Goal: Use online tool/utility: Utilize a website feature to perform a specific function

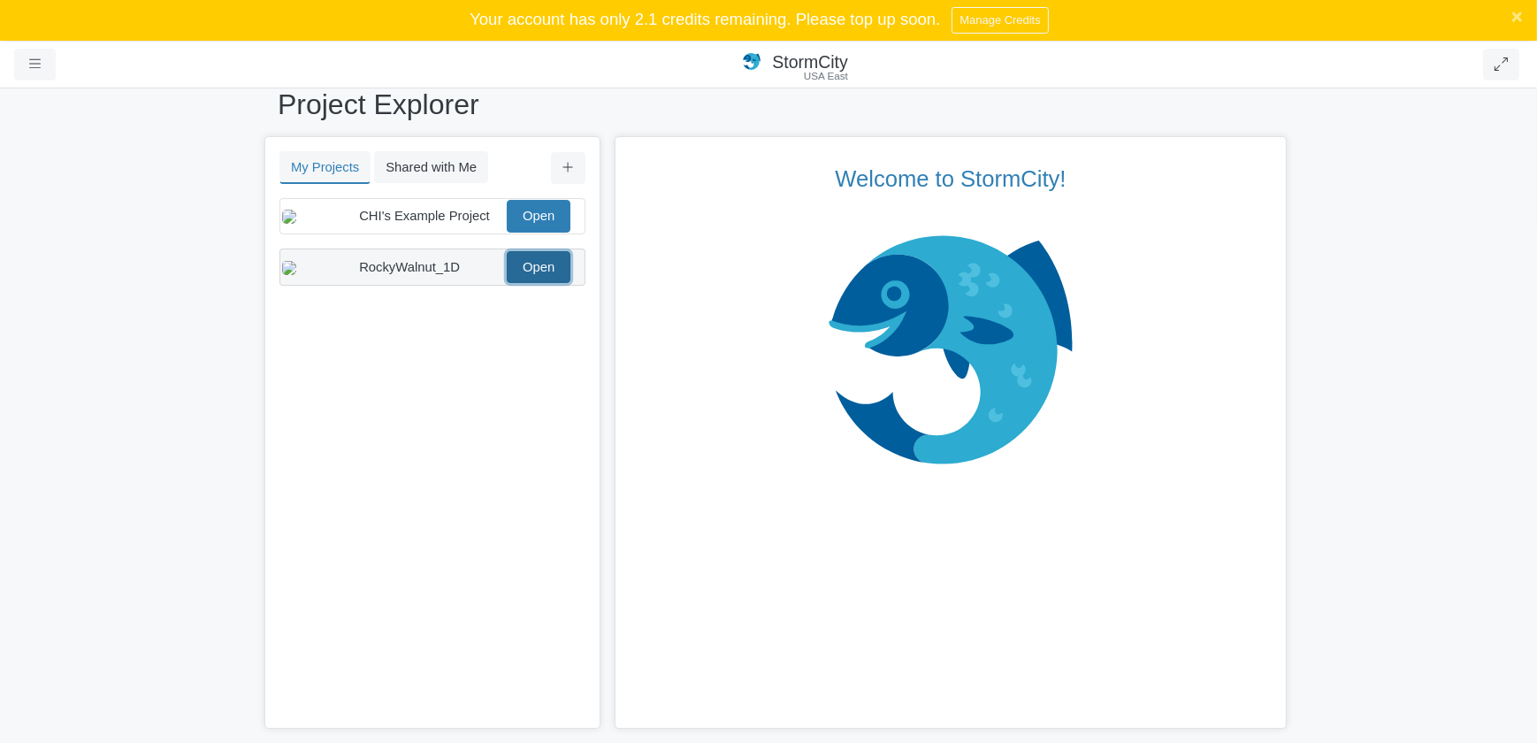
click at [534, 280] on link "Open" at bounding box center [539, 267] width 64 height 32
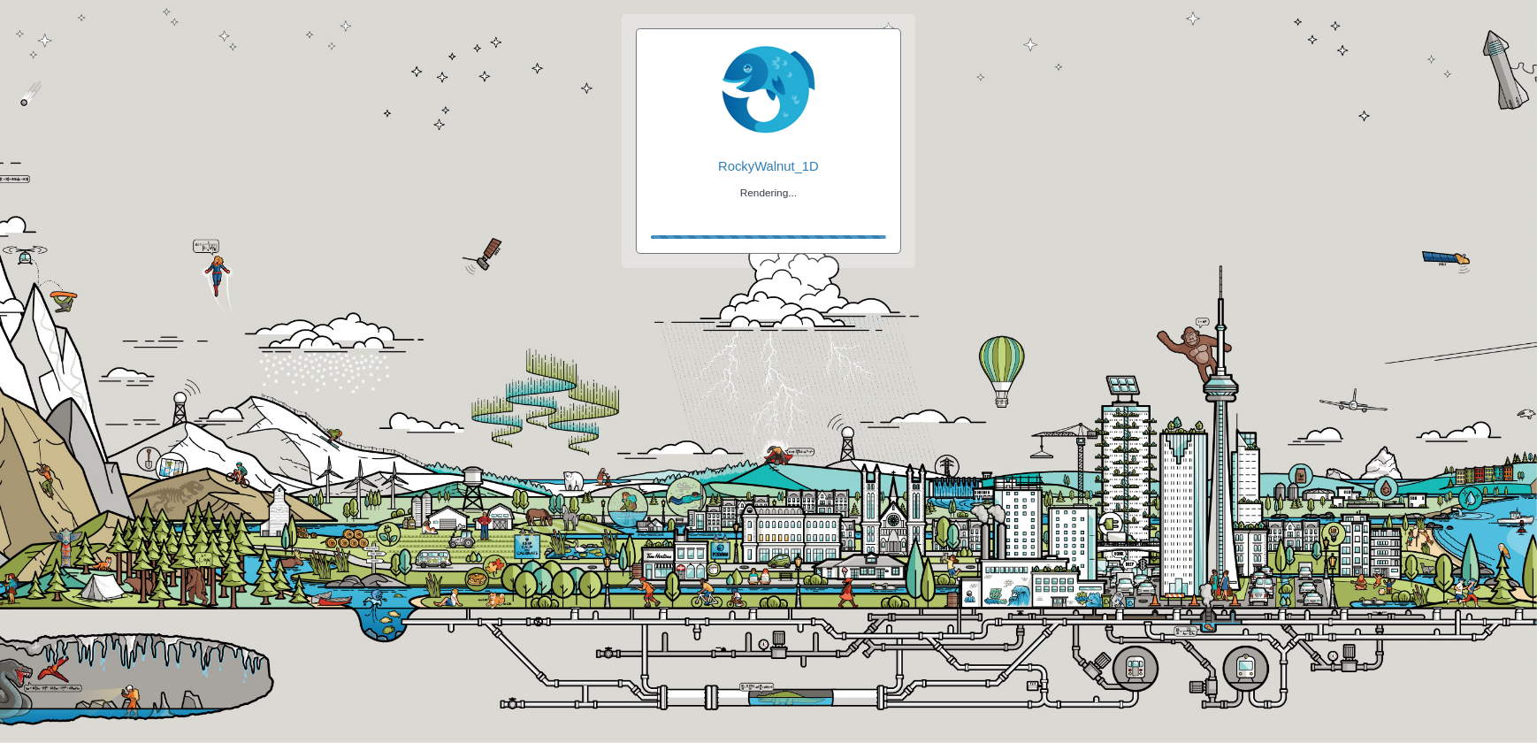
checkbox input "true"
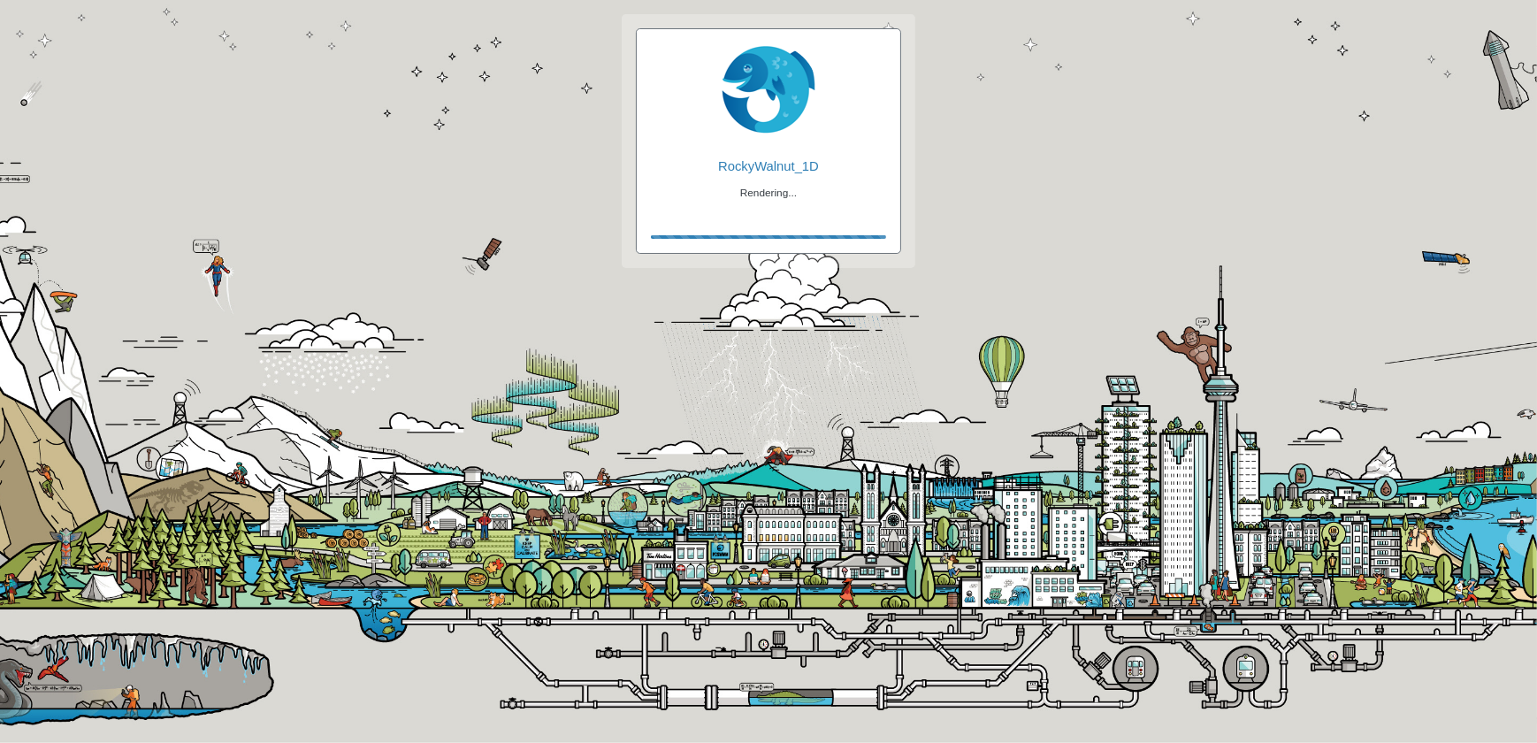
checkbox input "true"
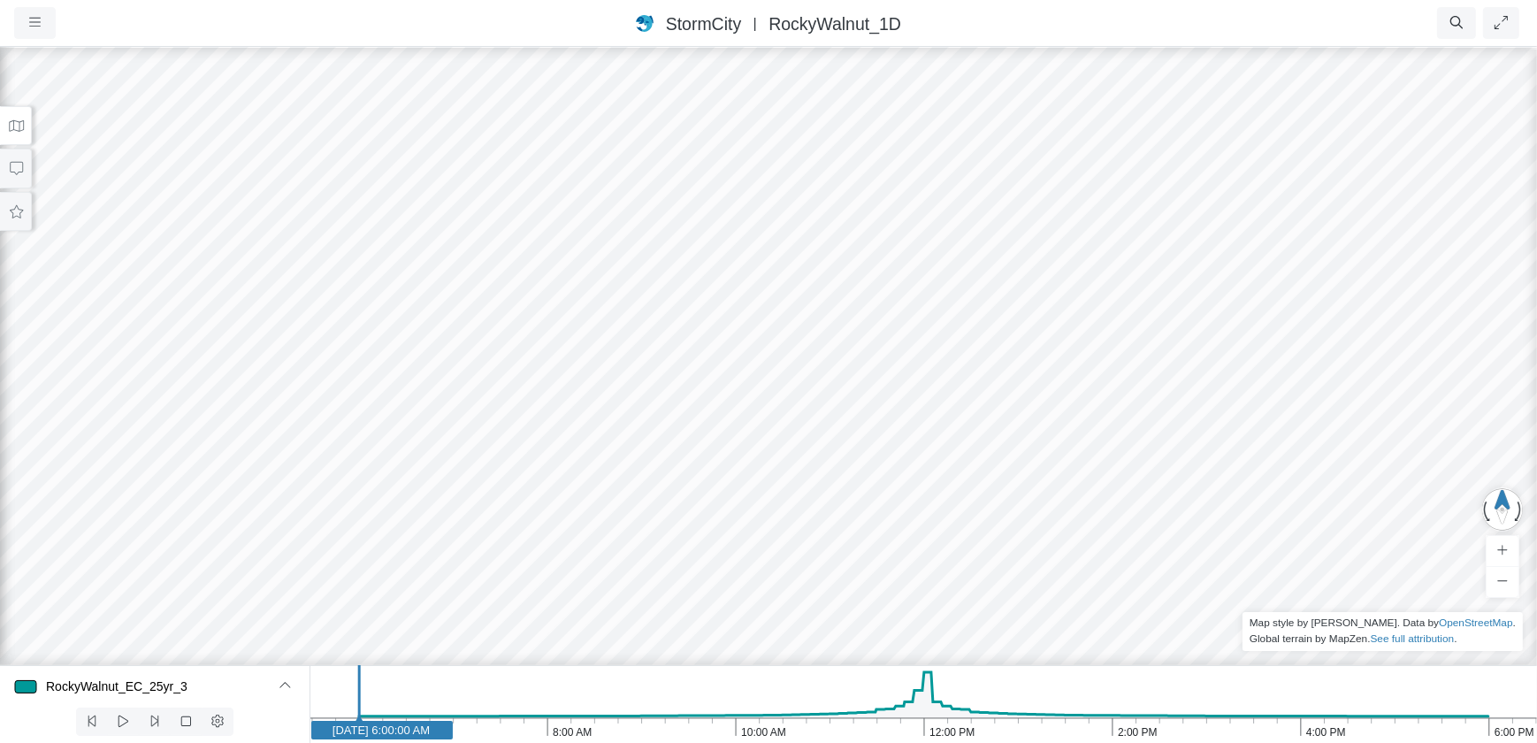
drag, startPoint x: 872, startPoint y: 327, endPoint x: 809, endPoint y: 311, distance: 64.8
click at [830, 283] on div at bounding box center [768, 394] width 1537 height 698
drag, startPoint x: 938, startPoint y: 415, endPoint x: 832, endPoint y: 215, distance: 226.3
drag, startPoint x: 359, startPoint y: 687, endPoint x: 936, endPoint y: 679, distance: 576.7
click at [936, 679] on icon "6:00 PM 4:00 PM 2:00 PM 12:00 PM 10:00 AM 8:00 AM 6:00 AM [DATE] 12:00:00 PM" at bounding box center [924, 704] width 1228 height 78
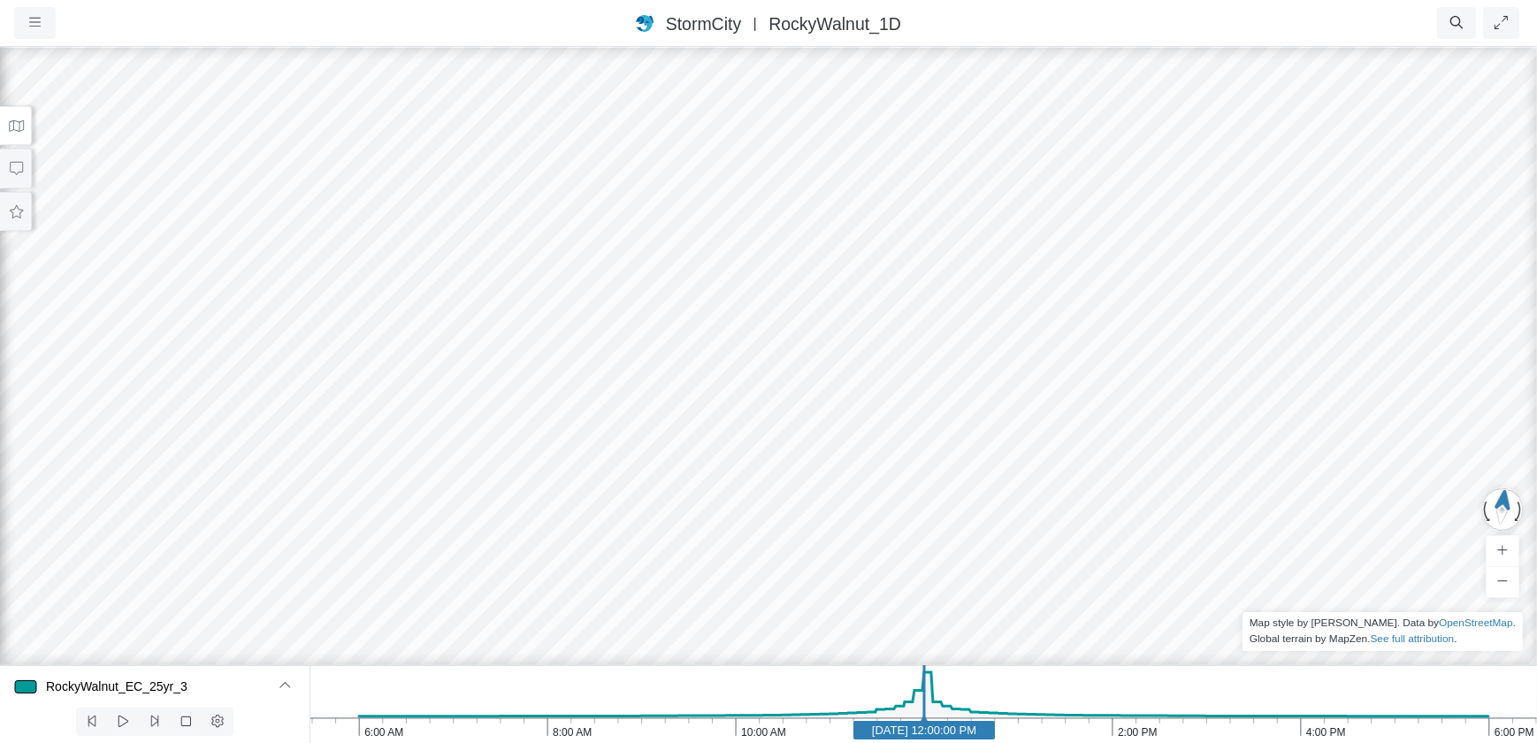
drag, startPoint x: 522, startPoint y: 520, endPoint x: 646, endPoint y: 287, distance: 263.5
click at [646, 287] on div at bounding box center [768, 394] width 1537 height 698
click at [868, 511] on div at bounding box center [768, 394] width 1537 height 698
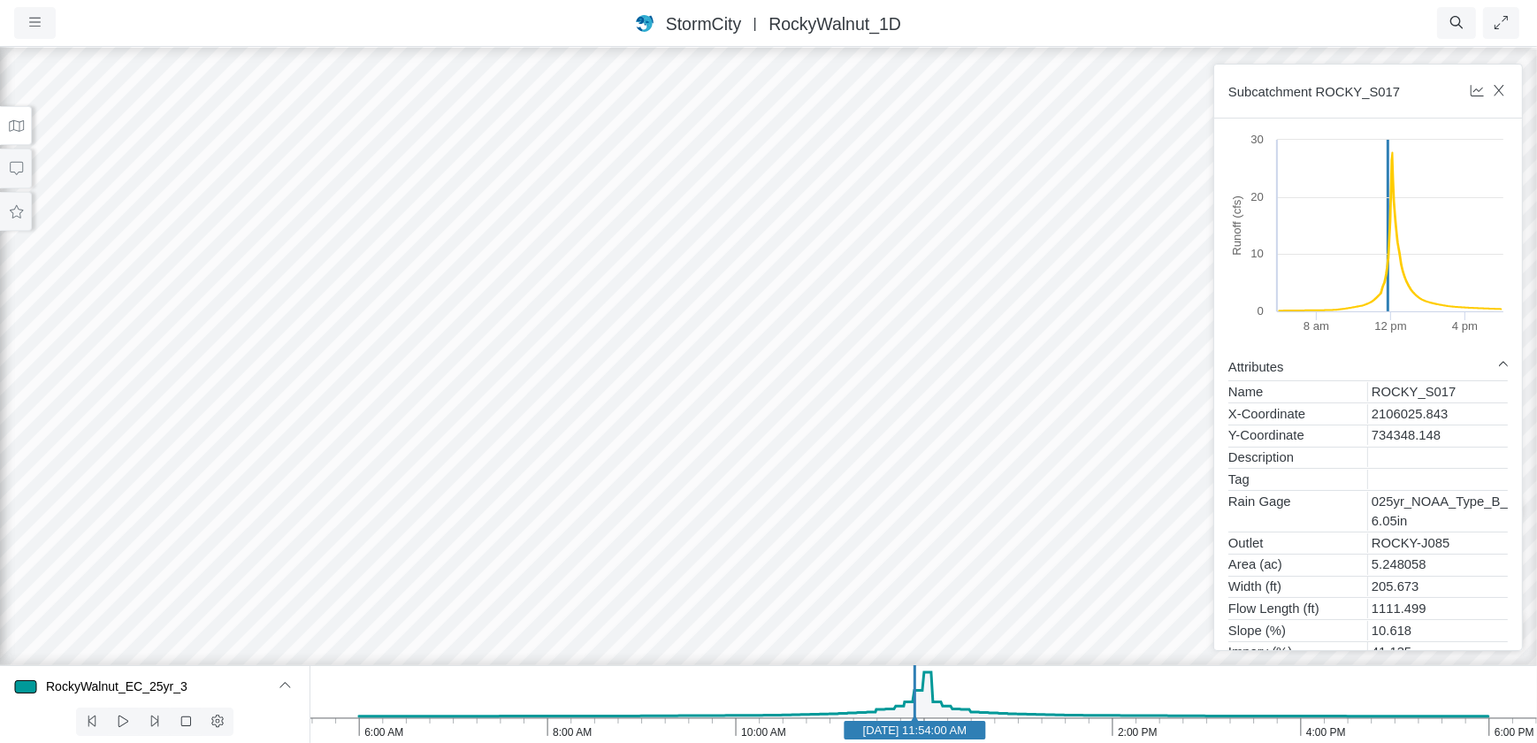
drag, startPoint x: 924, startPoint y: 692, endPoint x: 914, endPoint y: 695, distance: 10.4
click at [914, 695] on line at bounding box center [914, 700] width 0 height 70
drag, startPoint x: 913, startPoint y: 696, endPoint x: 1022, endPoint y: 706, distance: 110.1
click at [1025, 706] on line at bounding box center [1025, 700] width 0 height 70
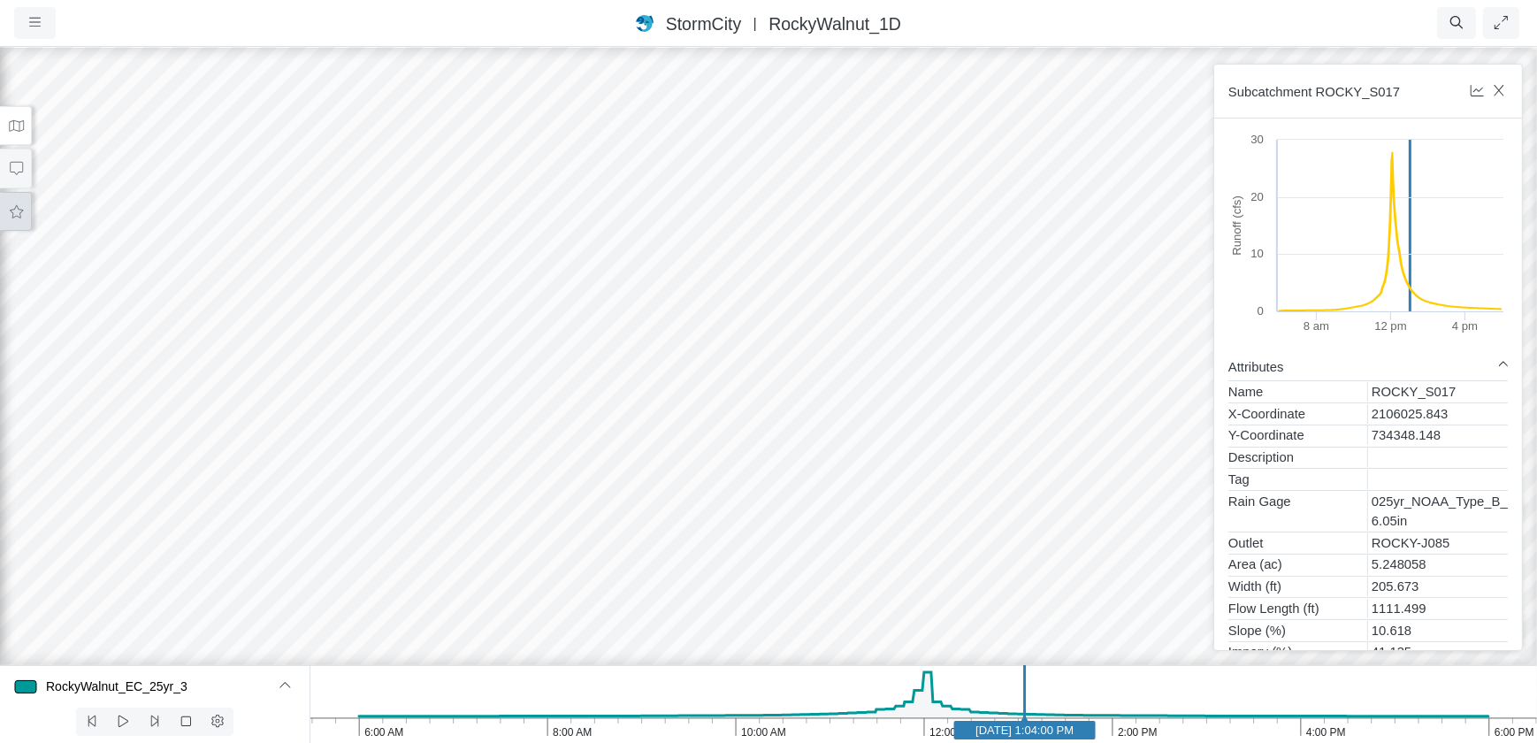
click at [18, 211] on icon at bounding box center [16, 211] width 17 height 13
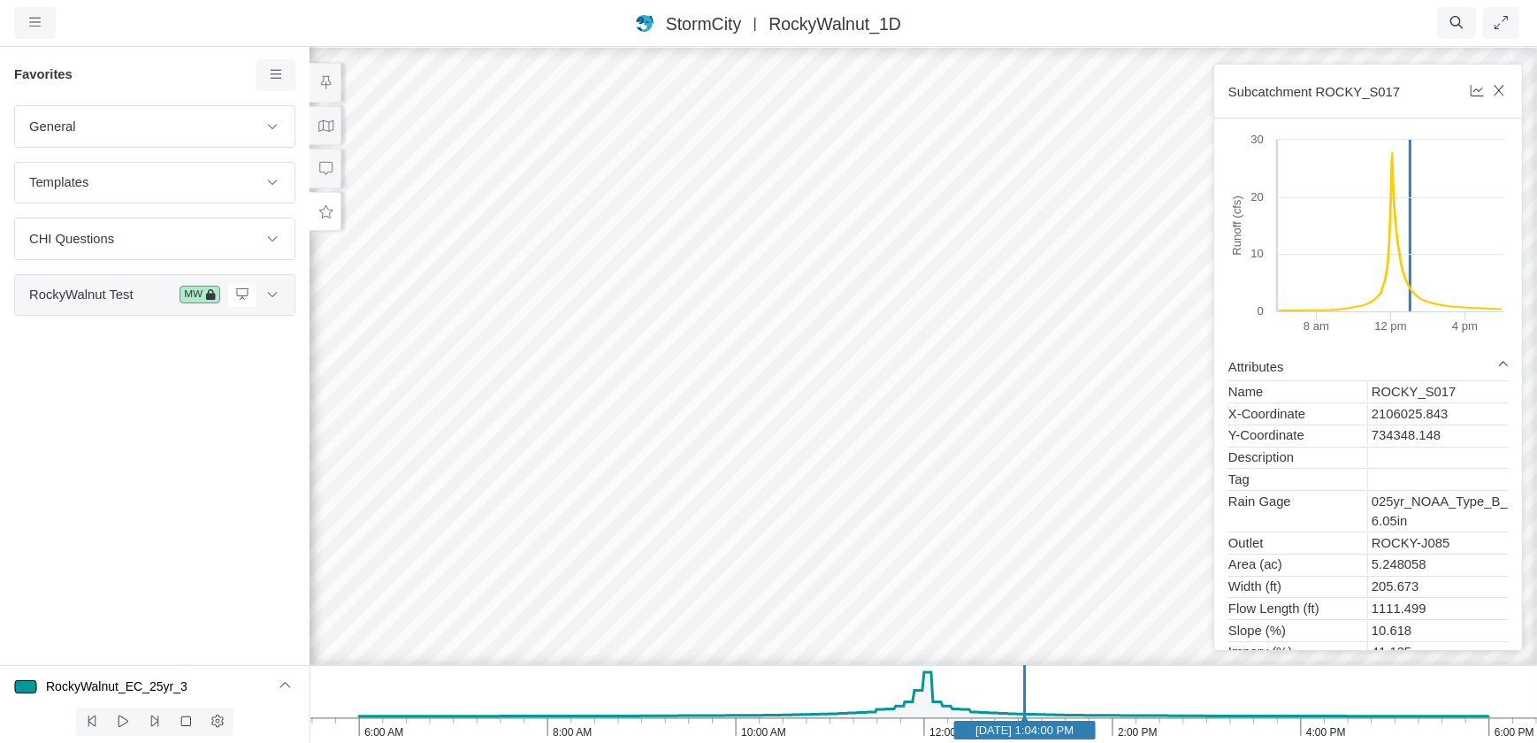
click at [127, 300] on span "RockyWalnut Test" at bounding box center [100, 294] width 143 height 19
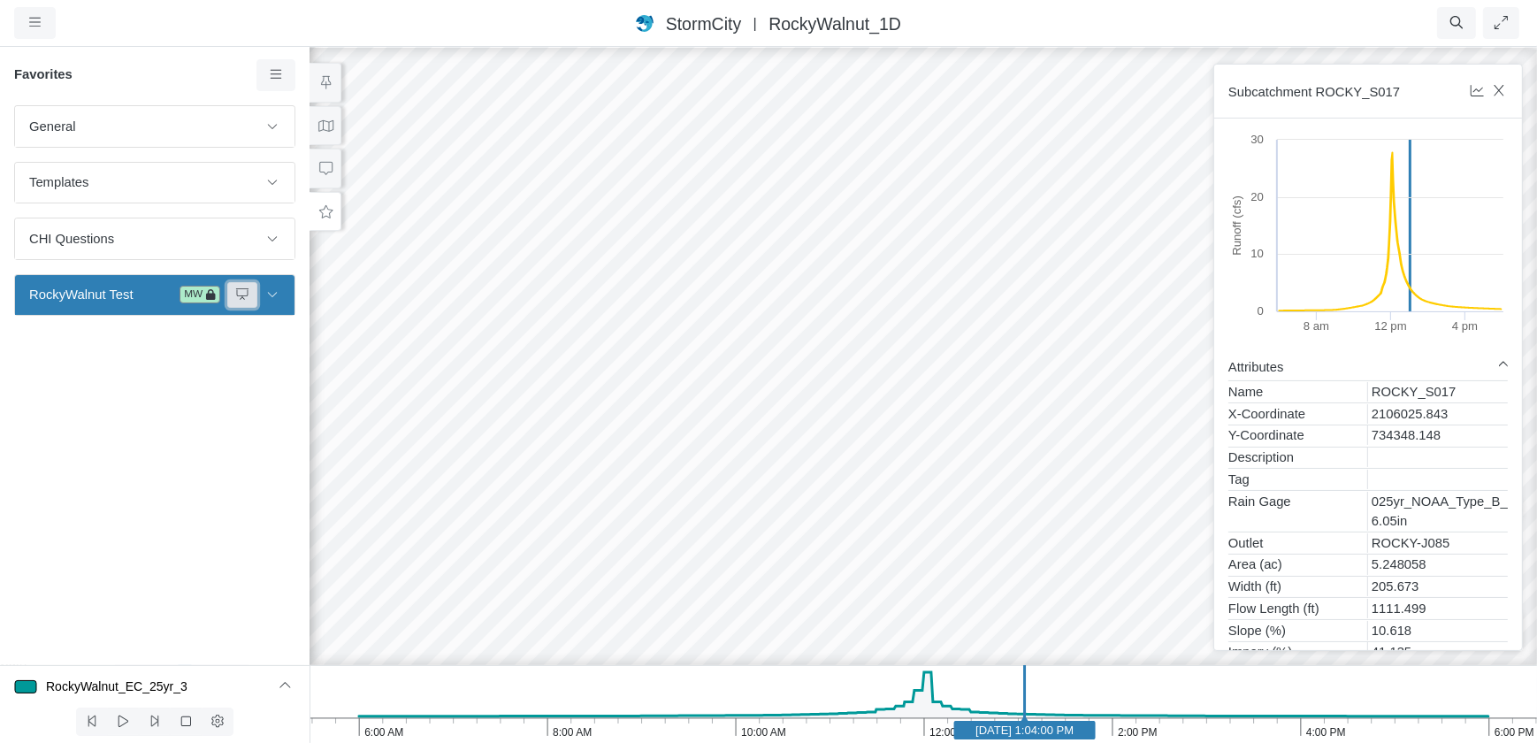
click at [241, 294] on icon at bounding box center [242, 293] width 14 height 11
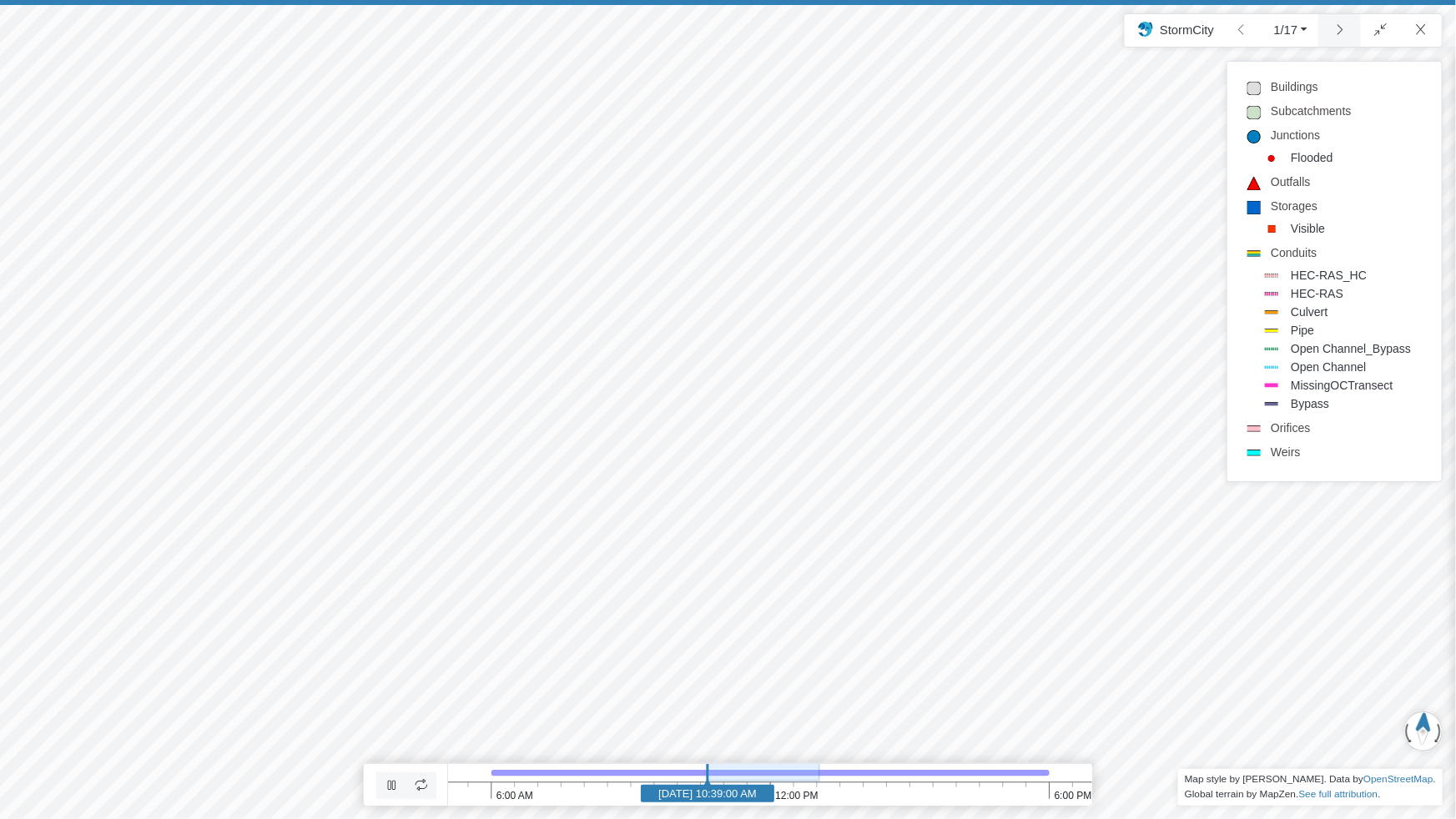
click at [1336, 31] on link at bounding box center [1339, 30] width 42 height 32
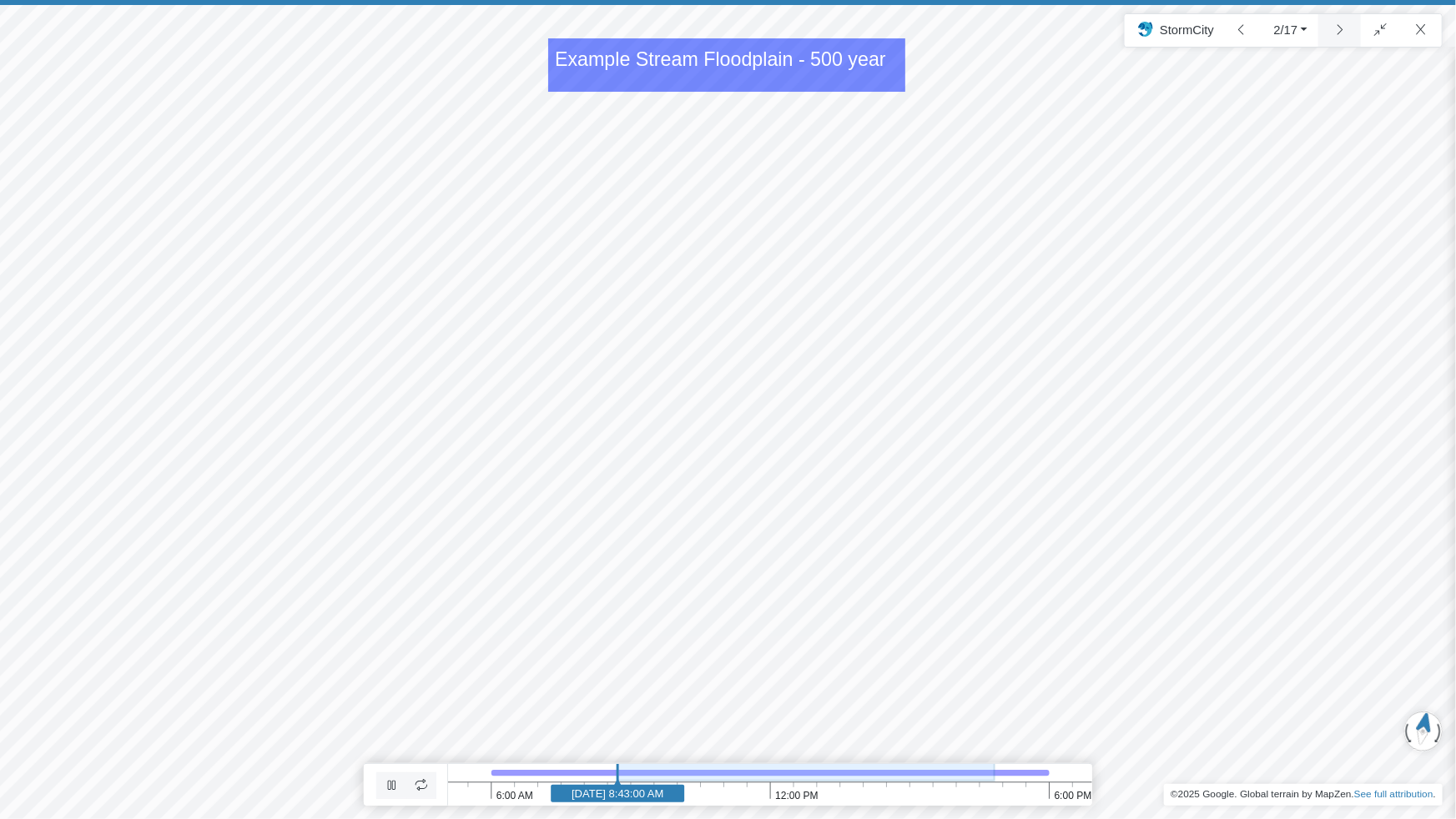
click at [1338, 32] on link at bounding box center [1339, 30] width 42 height 32
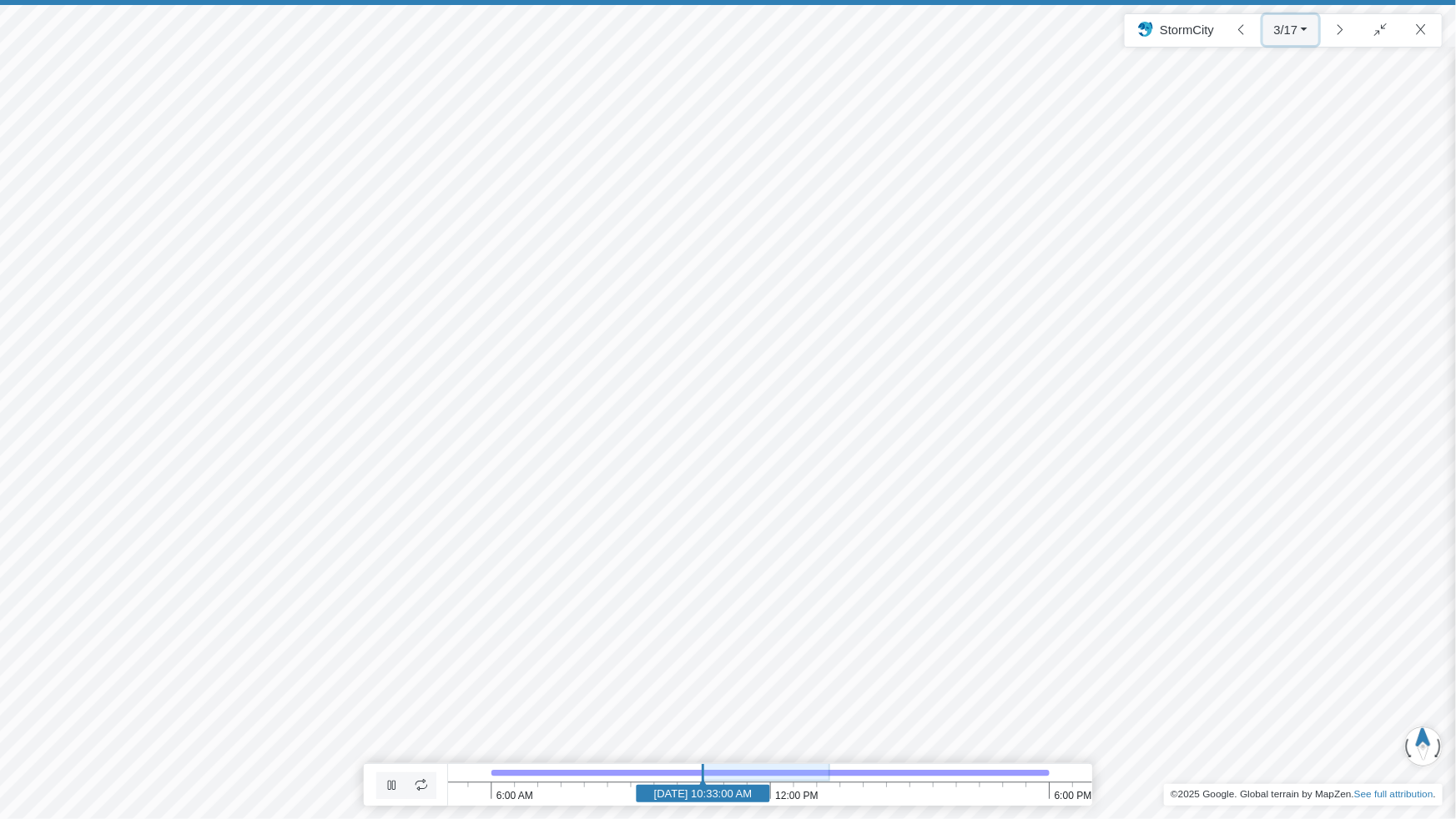
click at [1310, 35] on button "3/17" at bounding box center [1291, 30] width 56 height 30
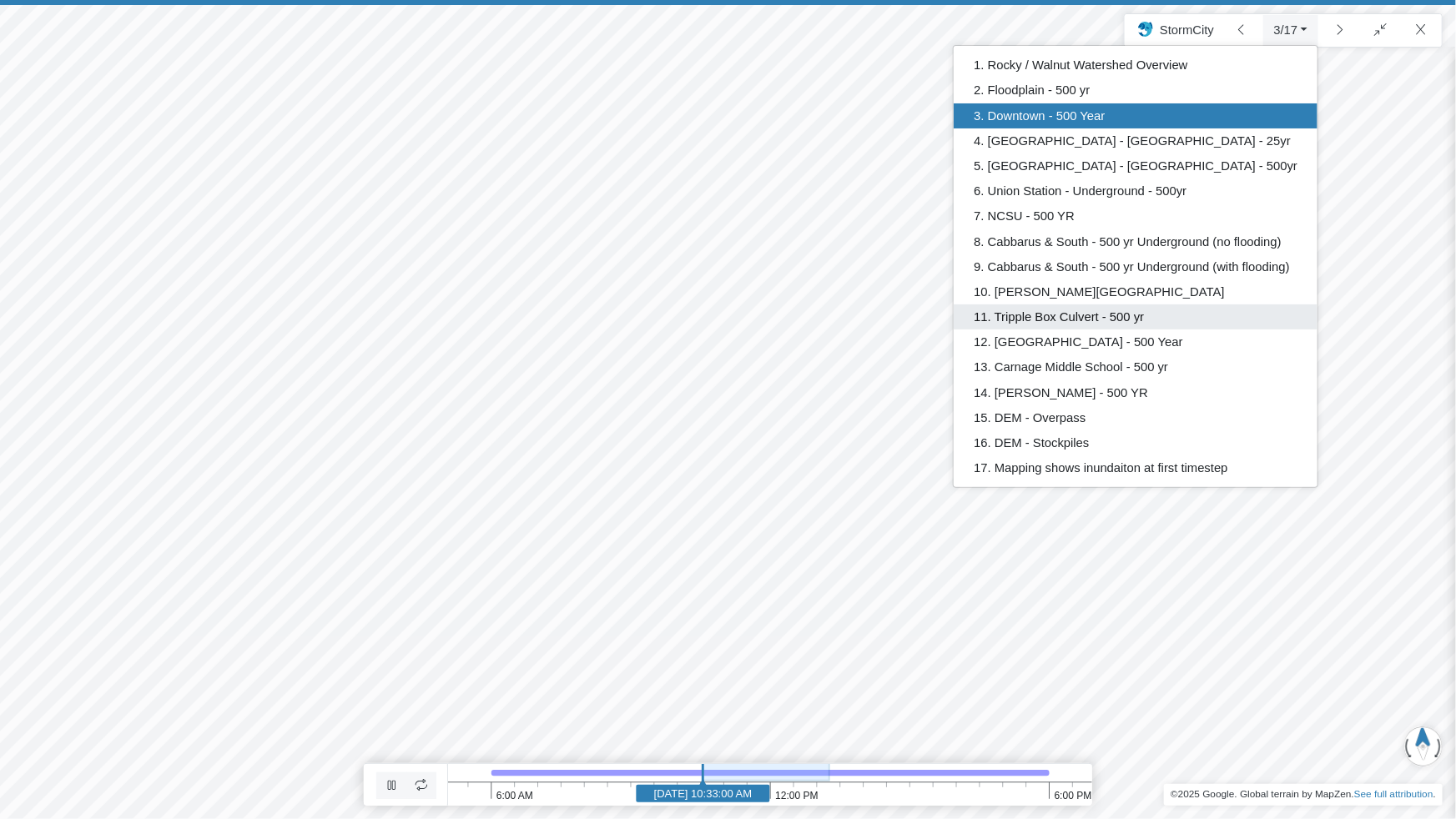
click at [1109, 315] on link "11. Tripple Box Culvert - 500 yr" at bounding box center [1136, 317] width 364 height 25
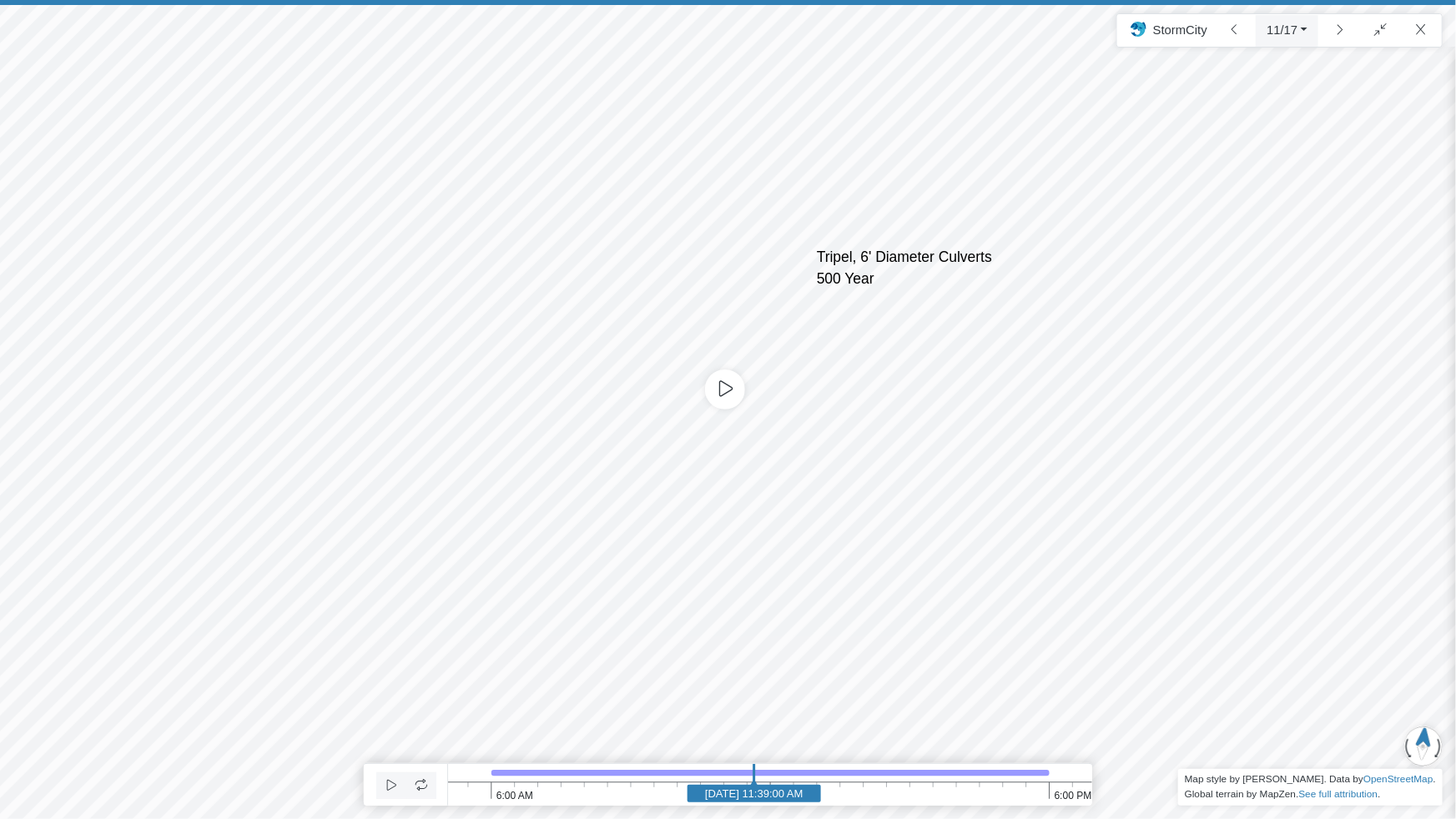
drag, startPoint x: 676, startPoint y: 775, endPoint x: 818, endPoint y: 756, distance: 143.3
click at [818, 700] on div "Projects Groups Users Preferences Profiles Data Centers Accounts Support About …" at bounding box center [728, 410] width 1456 height 819
click at [722, 392] on div "Projects Groups Users Preferences Profiles Data Centers Accounts Support About …" at bounding box center [728, 410] width 1456 height 819
click at [1297, 33] on button "11/17" at bounding box center [1287, 30] width 62 height 30
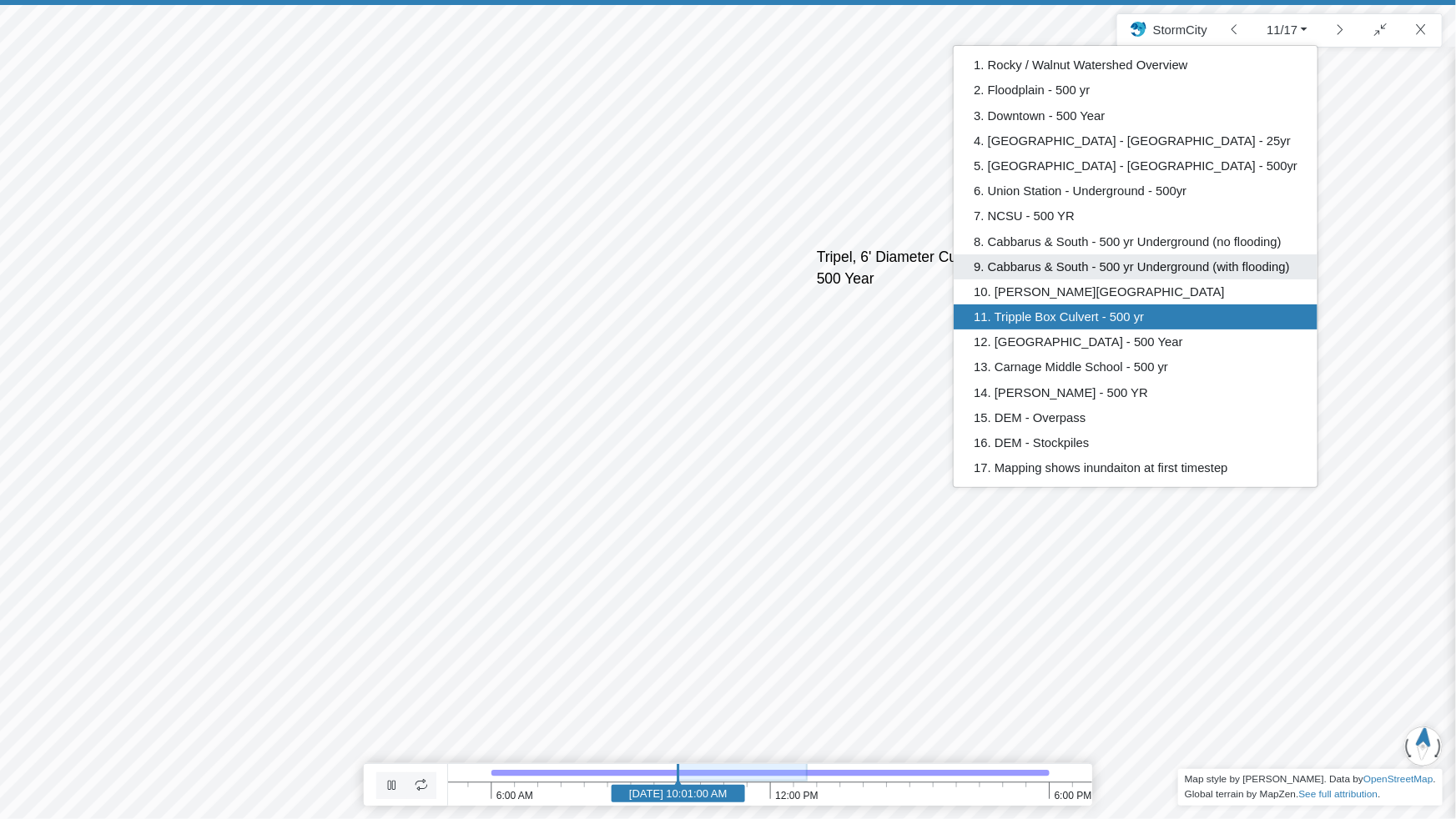
drag, startPoint x: 1107, startPoint y: 259, endPoint x: 1101, endPoint y: 282, distance: 23.8
click at [1107, 259] on link "9. Cabbarus & South - 500 yr Underground (with flooding)" at bounding box center [1136, 267] width 364 height 25
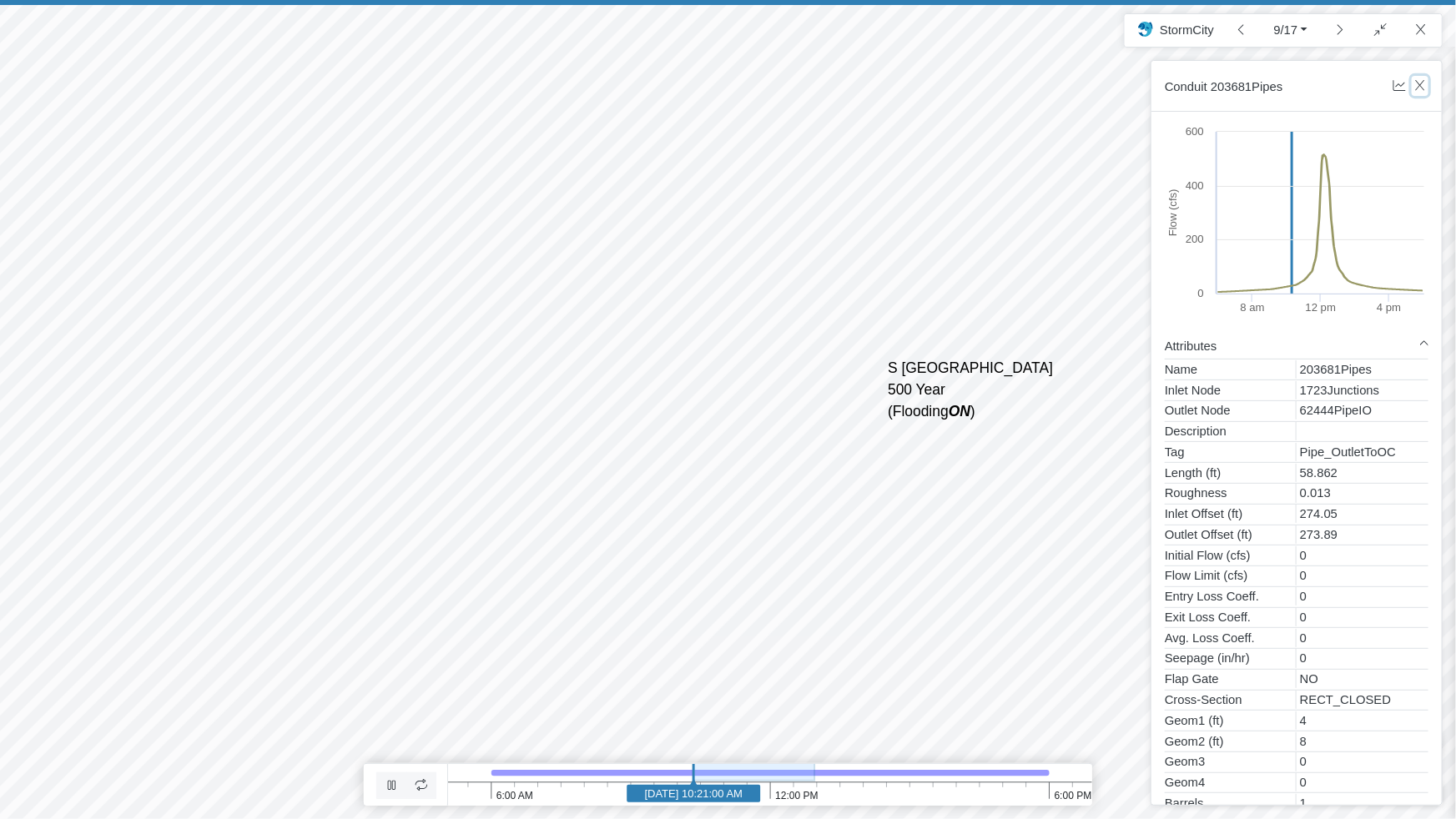
click at [1426, 85] on icon "button" at bounding box center [1420, 85] width 16 height 12
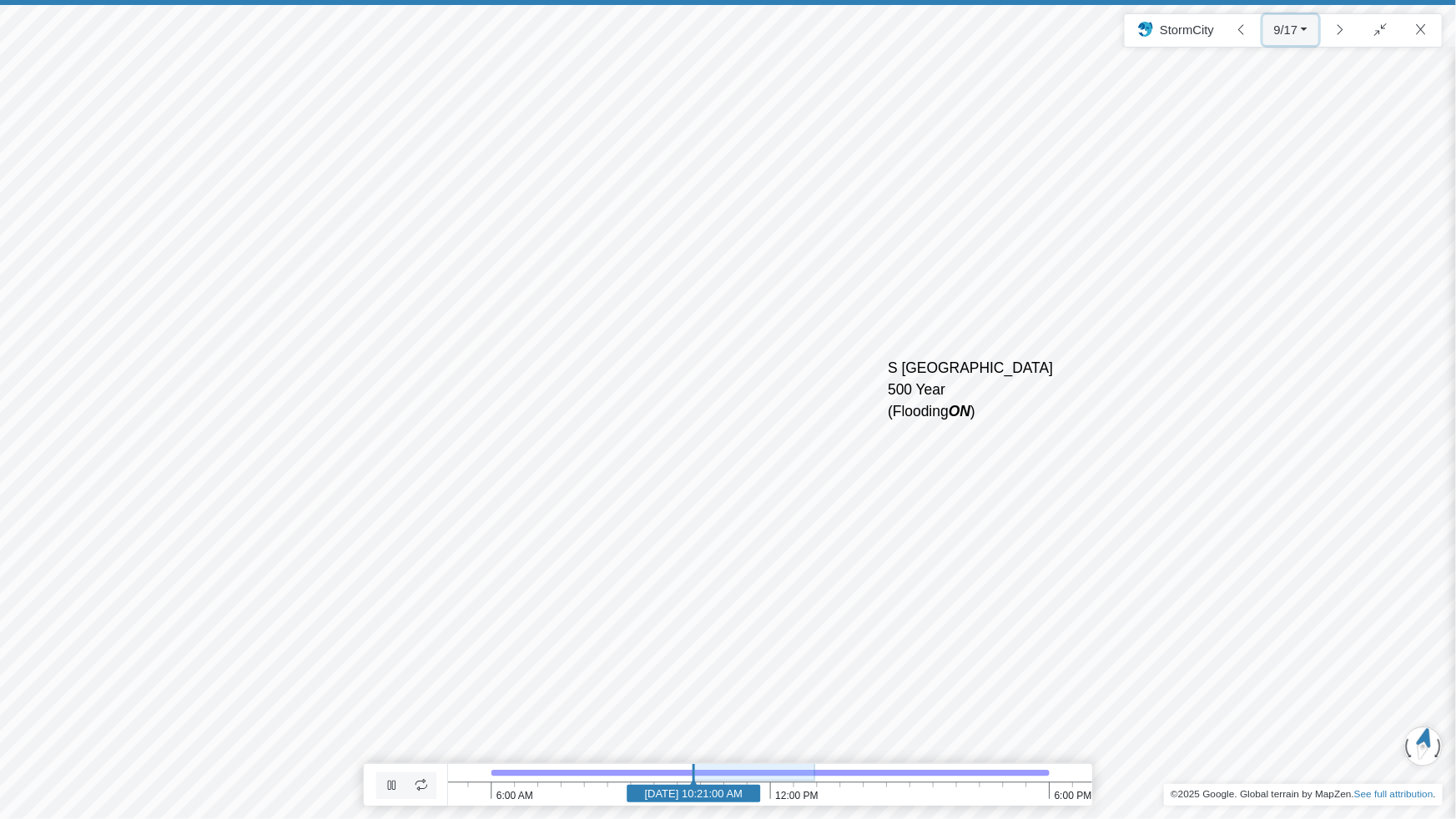
click at [1308, 26] on button "9/17" at bounding box center [1291, 30] width 56 height 30
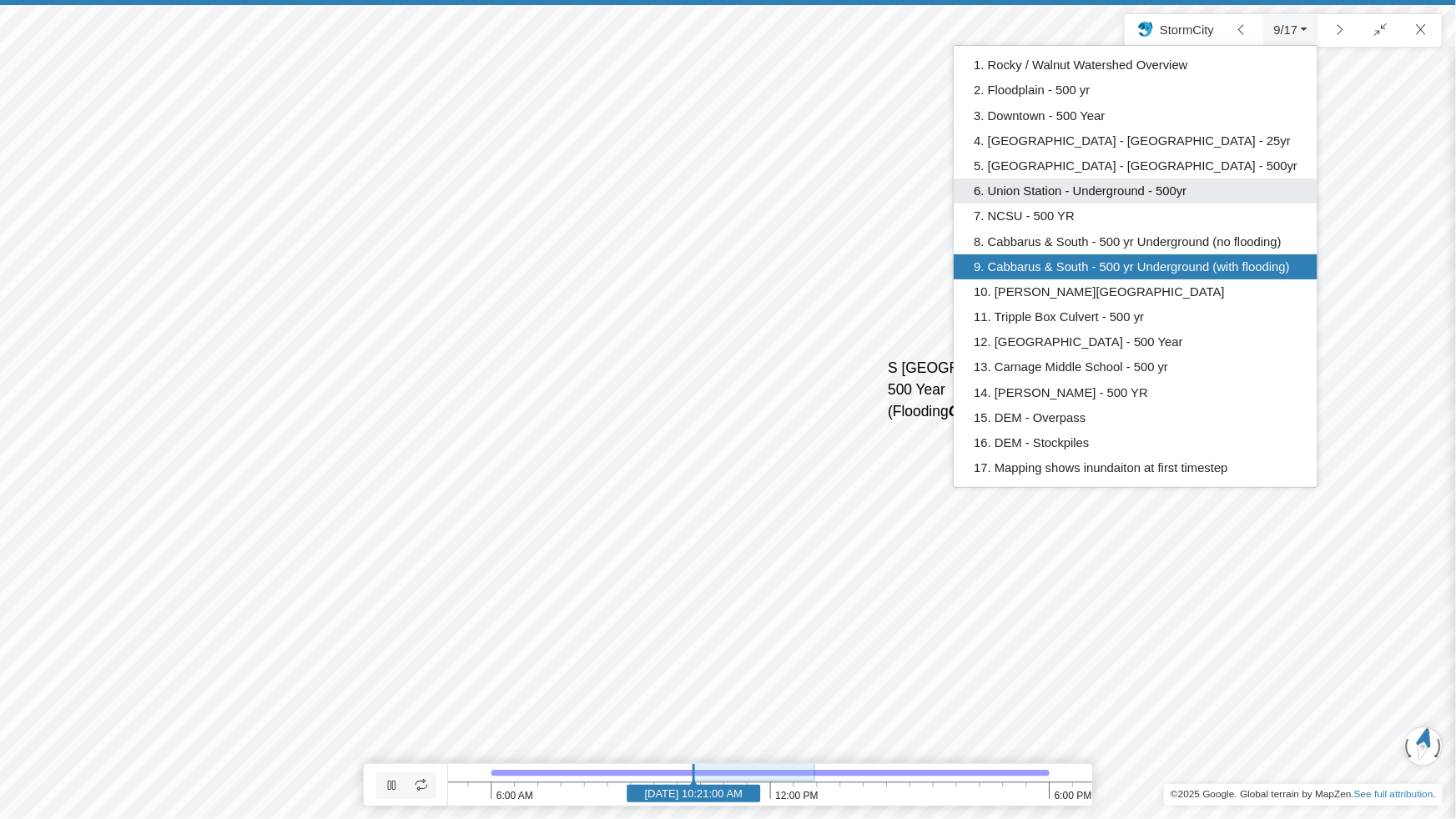
click at [1085, 190] on link "6. Union Station - Underground - 500yr" at bounding box center [1136, 191] width 364 height 25
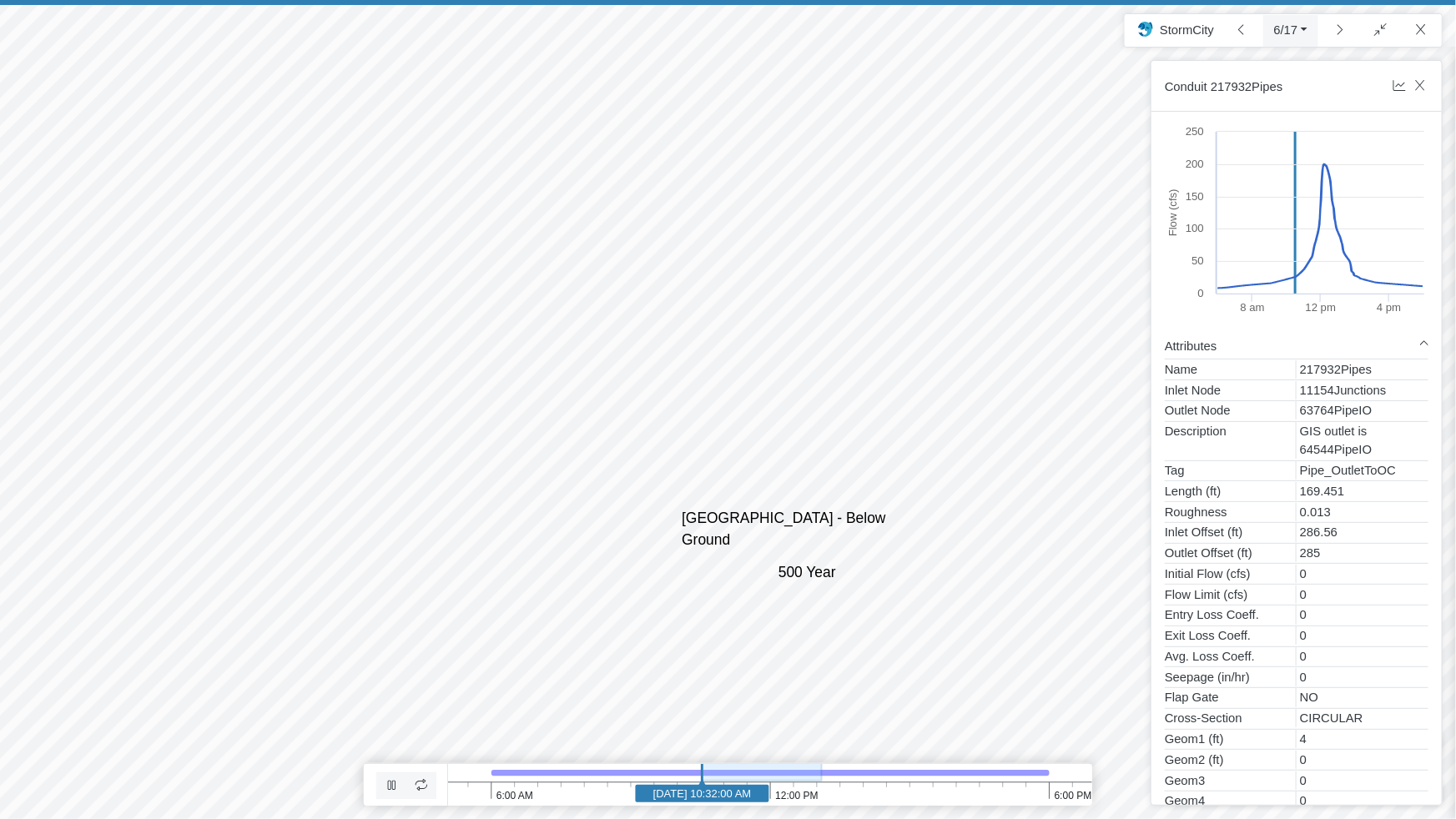
drag, startPoint x: 1000, startPoint y: 339, endPoint x: 843, endPoint y: 396, distance: 167.0
click at [847, 396] on div "Entity or function does not exist in this scenario. Why? Why does the rendering…" at bounding box center [728, 410] width 1456 height 819
drag, startPoint x: 889, startPoint y: 397, endPoint x: 682, endPoint y: 459, distance: 216.1
click at [651, 472] on div "Entity or function does not exist in this scenario. Why? Why does the rendering…" at bounding box center [728, 410] width 1456 height 819
drag, startPoint x: 814, startPoint y: 459, endPoint x: 804, endPoint y: 472, distance: 16.4
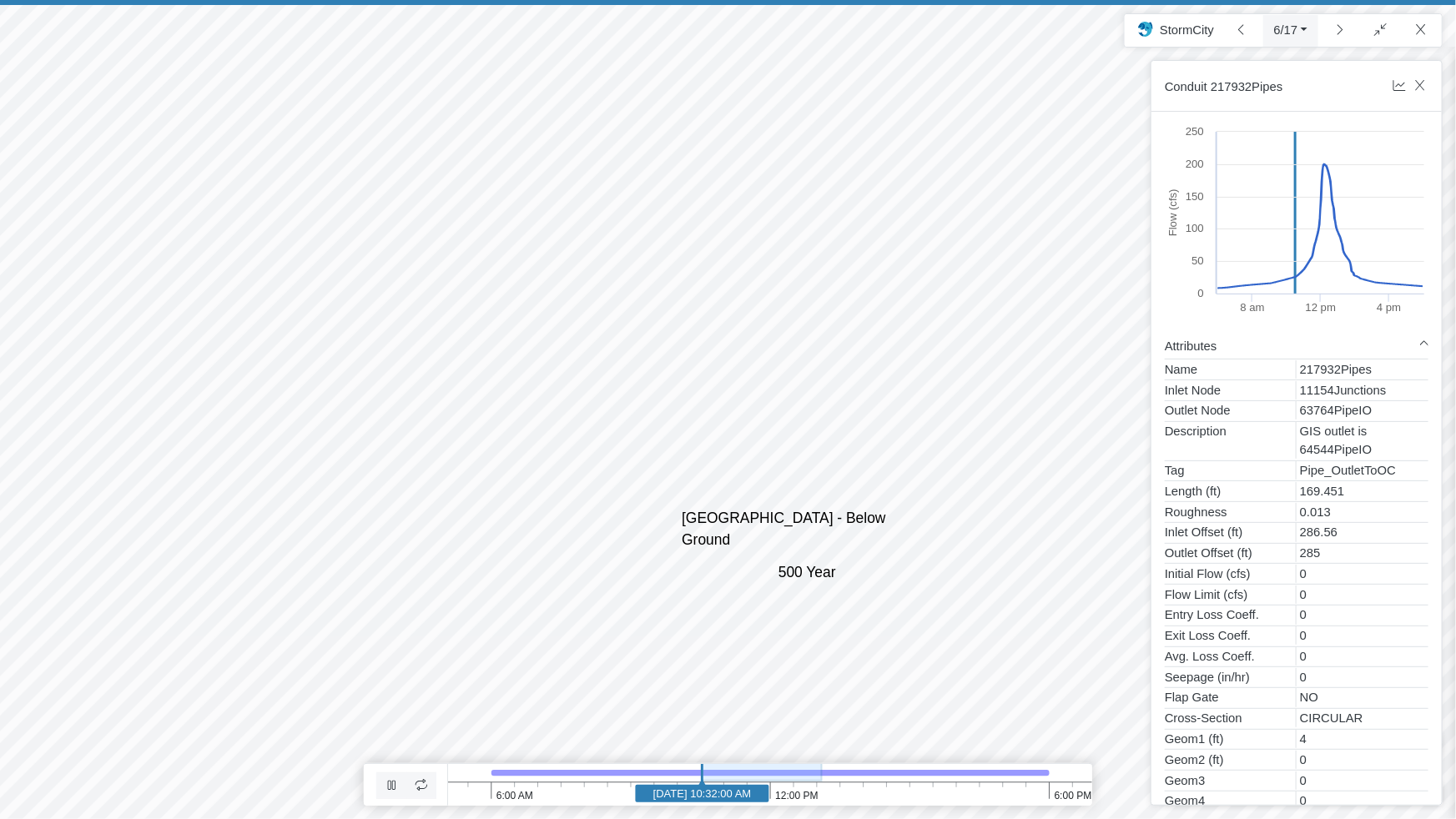
drag, startPoint x: 753, startPoint y: 432, endPoint x: 878, endPoint y: 443, distance: 125.5
click at [878, 443] on div "Entity or function does not exist in this scenario. Why? Why does the rendering…" at bounding box center [728, 410] width 1456 height 819
click at [1297, 40] on button "6/17" at bounding box center [1291, 30] width 56 height 30
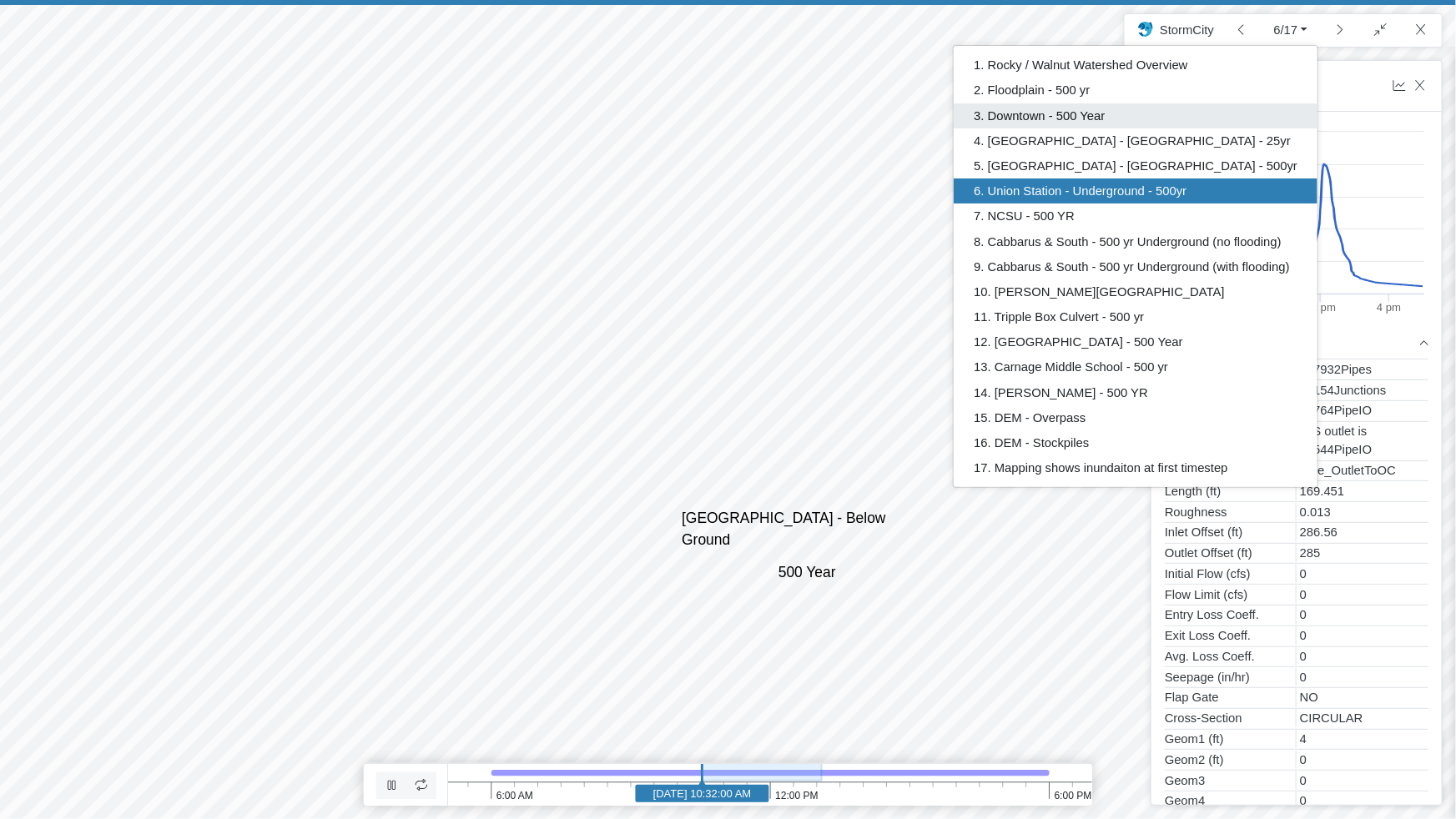
click at [1110, 120] on link "3. Downtown - 500 Year" at bounding box center [1136, 116] width 364 height 25
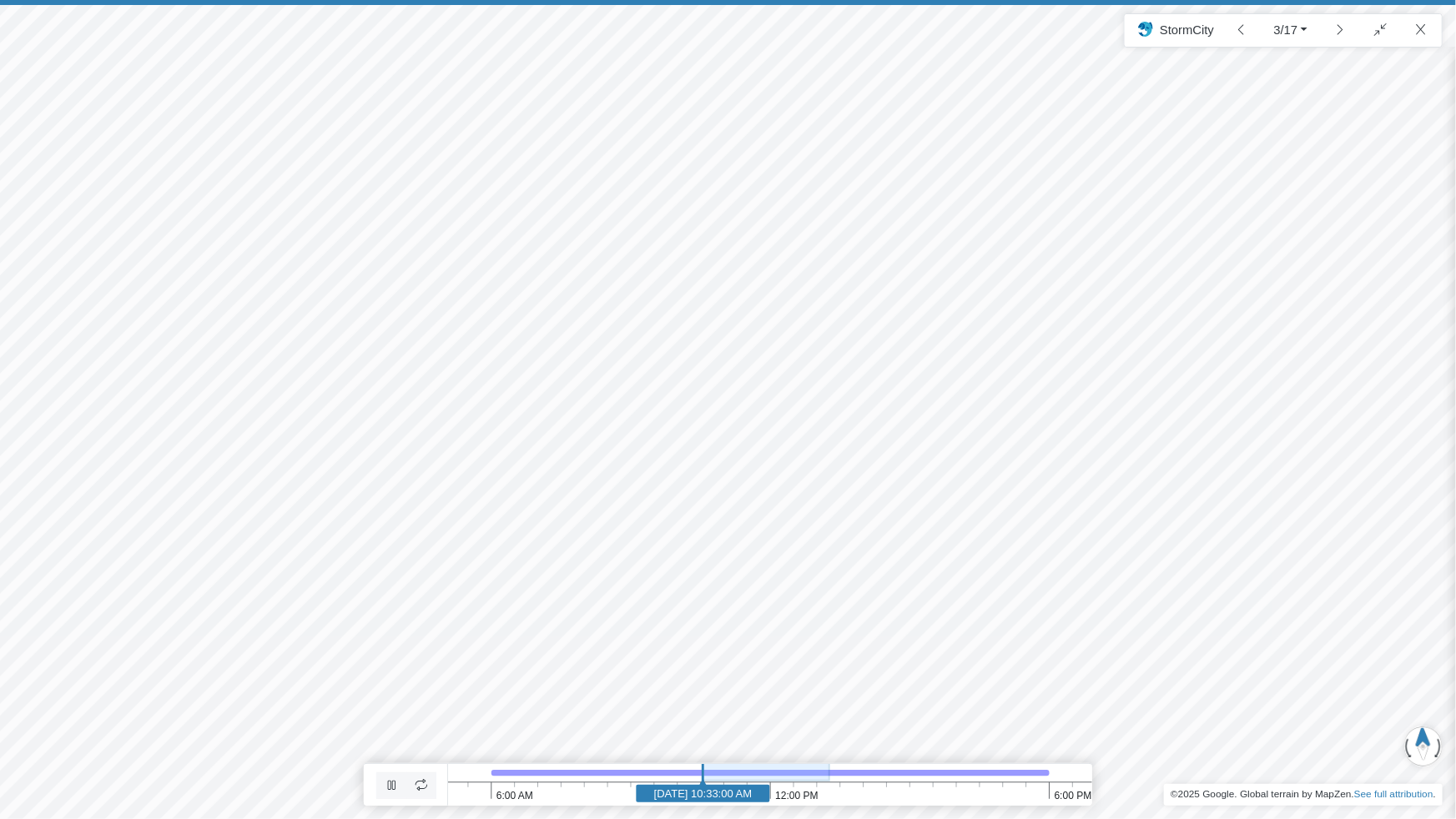
click at [709, 472] on div "Entity or function does not exist in this scenario. Why? Why does the rendering…" at bounding box center [728, 410] width 1456 height 819
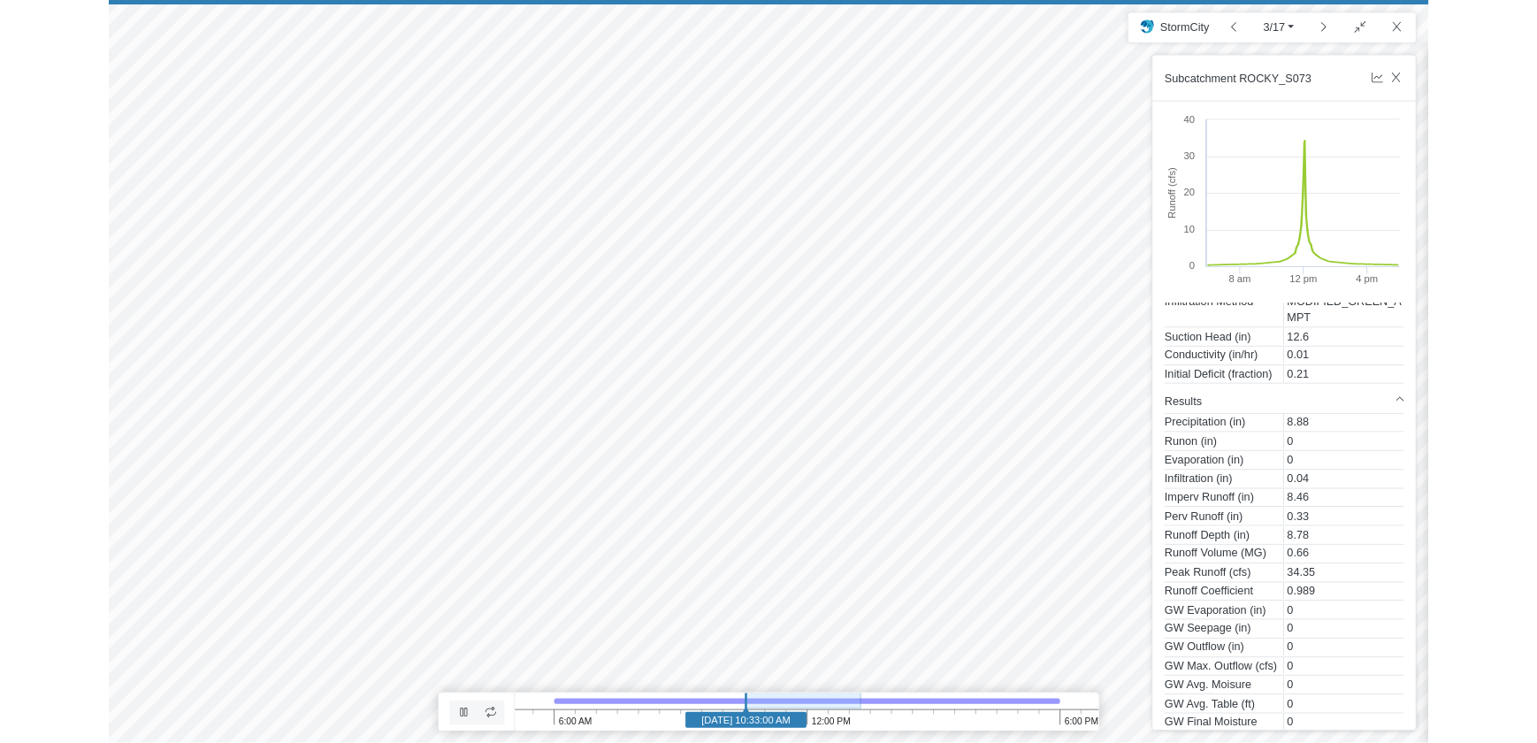
scroll to position [756, 0]
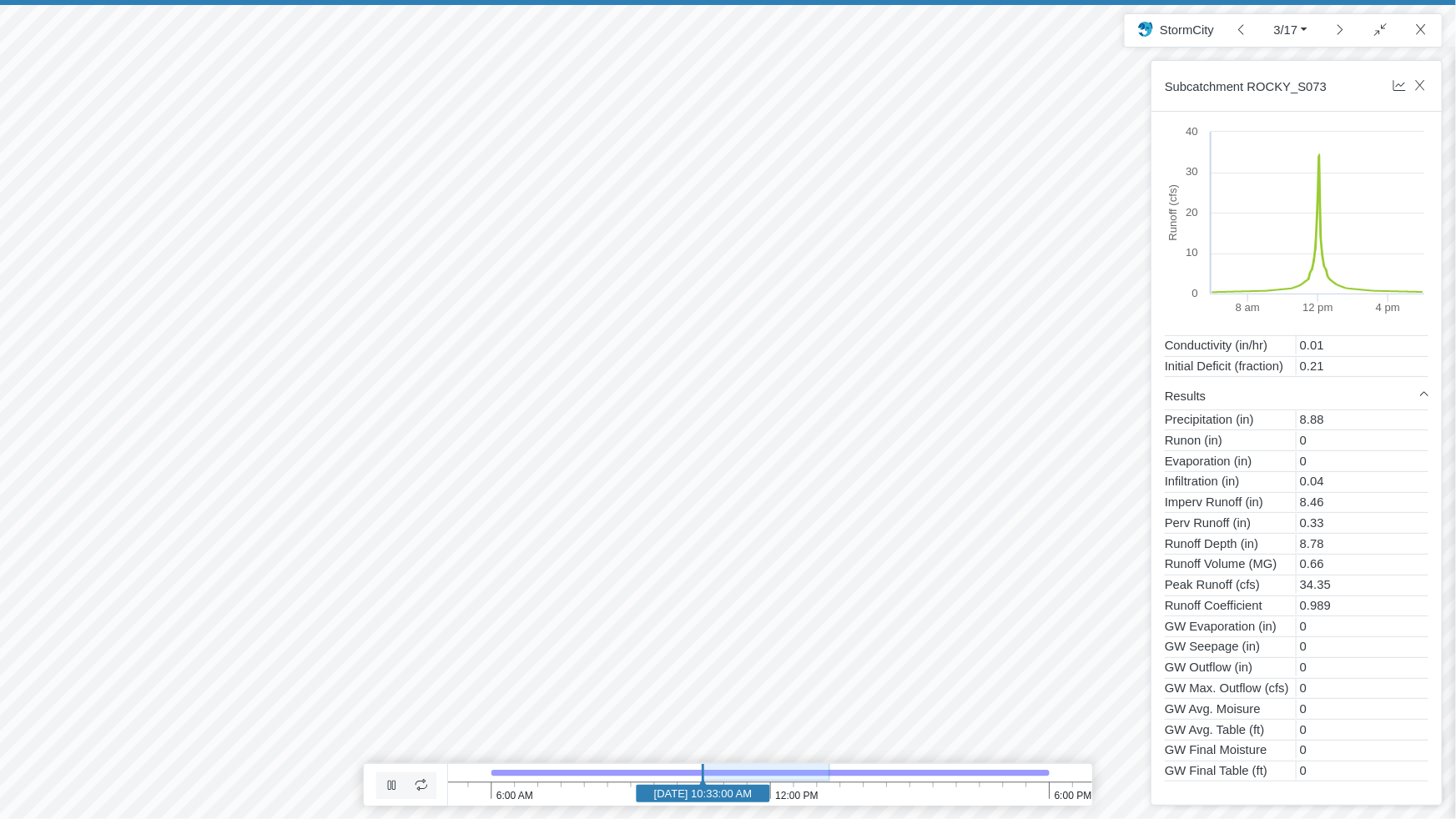
drag, startPoint x: 926, startPoint y: 358, endPoint x: 791, endPoint y: 400, distance: 141.4
click at [791, 400] on div "Entity or function does not exist in this scenario. Why? Why does the rendering…" at bounding box center [728, 410] width 1456 height 819
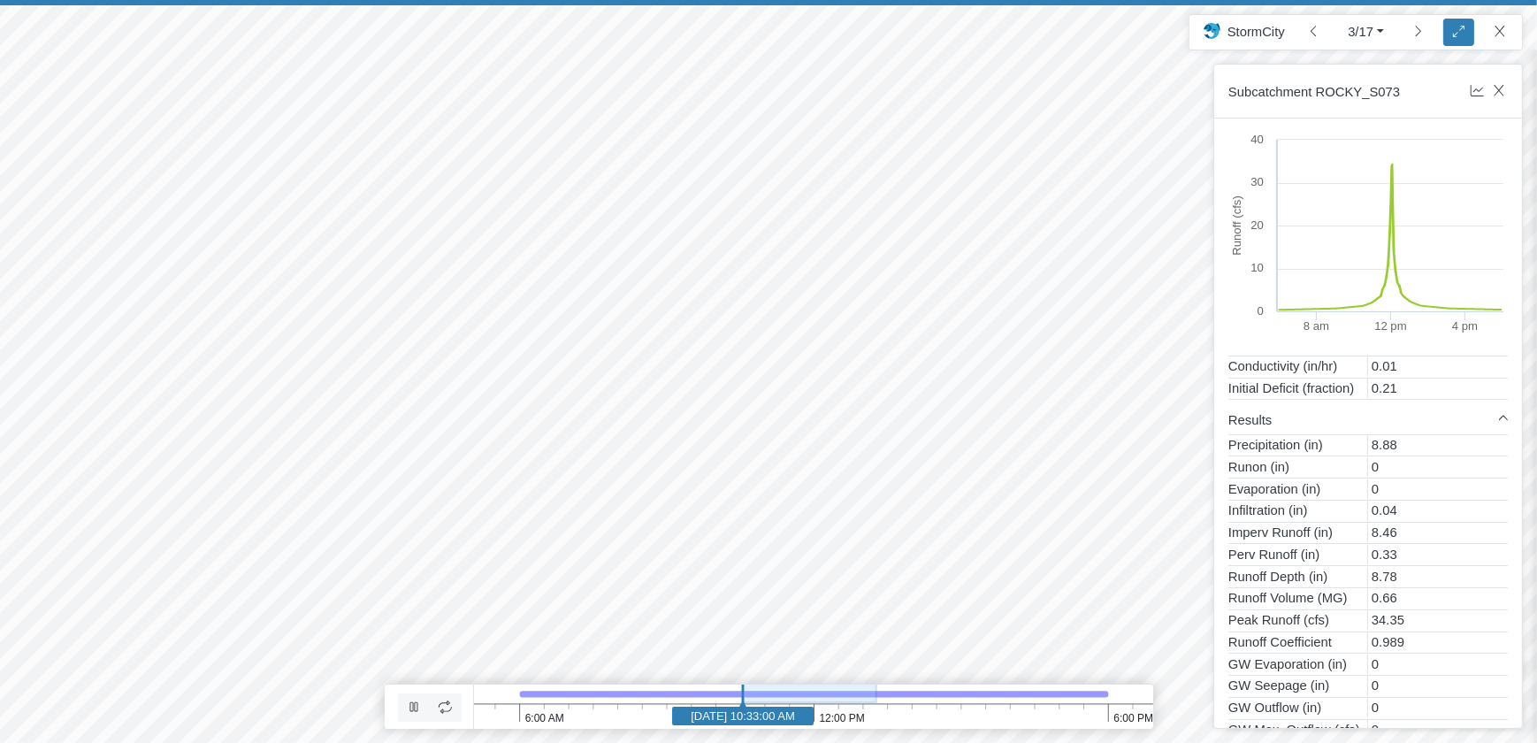
click at [785, 401] on div "Entity or function does not exist in this scenario. Why? Why does the rendering…" at bounding box center [768, 371] width 1537 height 743
drag, startPoint x: 712, startPoint y: 341, endPoint x: 782, endPoint y: 341, distance: 69.9
click at [782, 341] on div "Entity or function does not exist in this scenario. Why? Why does the rendering…" at bounding box center [768, 371] width 1537 height 743
click at [598, 171] on div "Entity or function does not exist in this scenario. Why? Why does the rendering…" at bounding box center [768, 371] width 1537 height 743
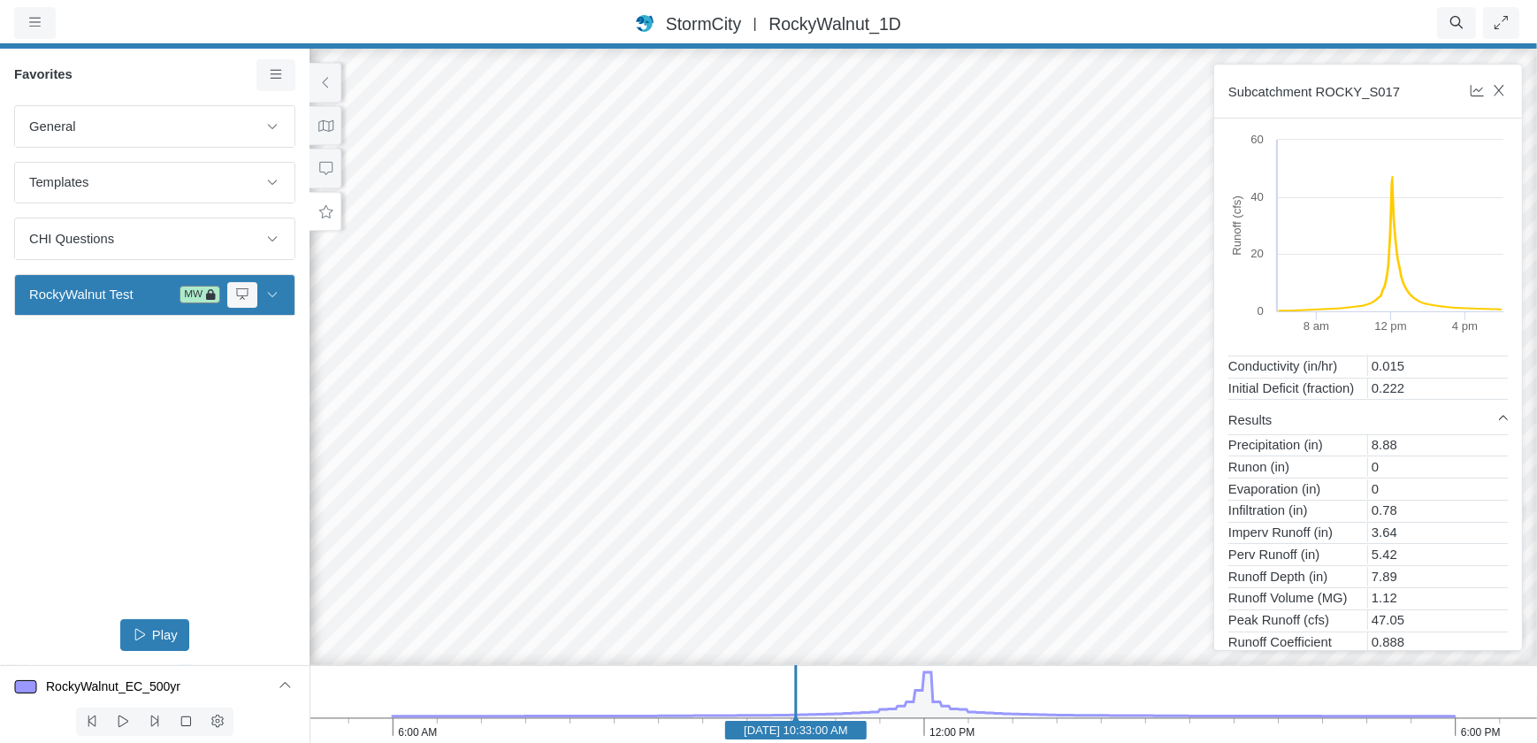
drag, startPoint x: 749, startPoint y: 371, endPoint x: 691, endPoint y: 186, distance: 194.7
drag, startPoint x: 720, startPoint y: 363, endPoint x: 715, endPoint y: 308, distance: 55.1
drag, startPoint x: 715, startPoint y: 381, endPoint x: 475, endPoint y: 333, distance: 244.4
click at [333, 124] on icon at bounding box center [325, 125] width 15 height 11
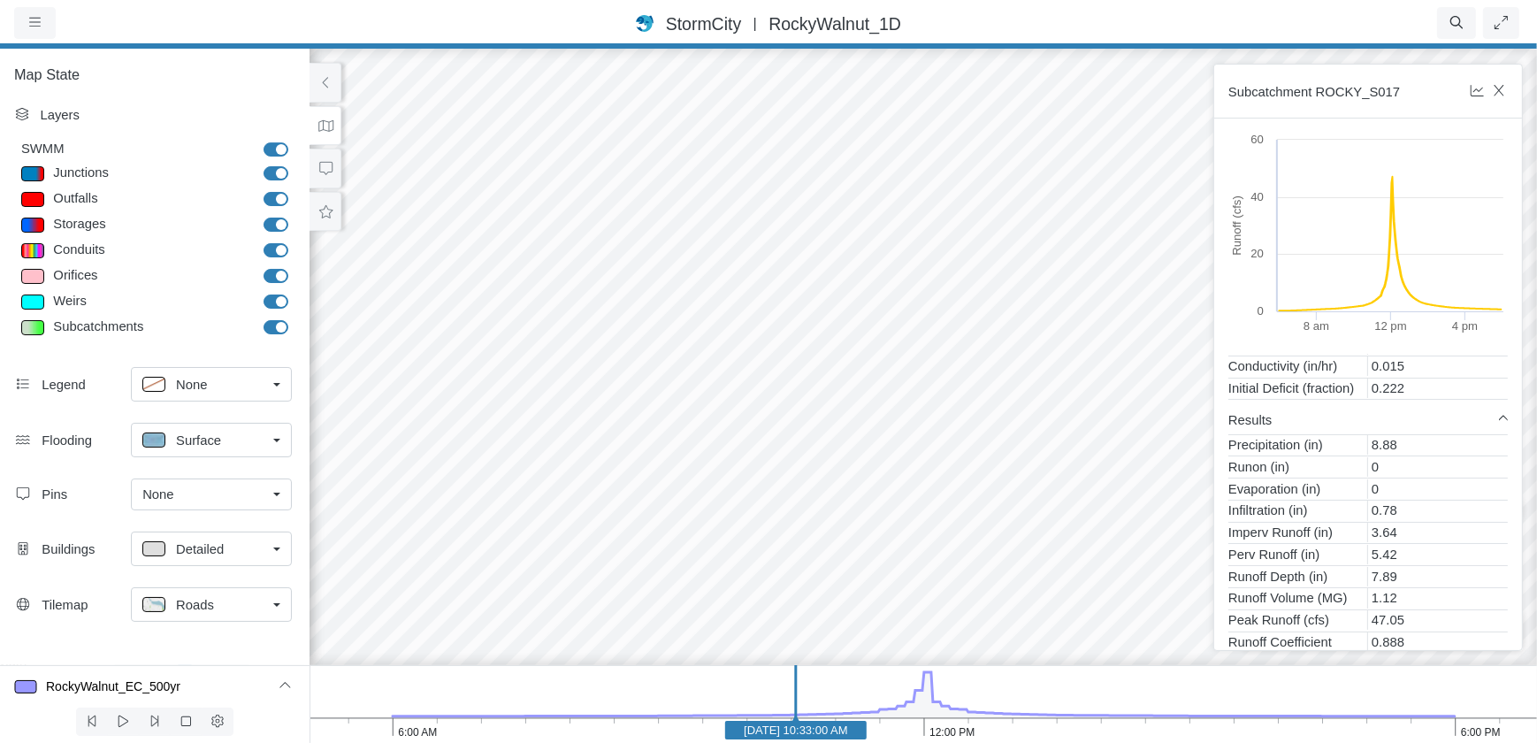
click at [295, 140] on label "SWMM" at bounding box center [295, 140] width 0 height 0
click at [278, 154] on input "SWMM" at bounding box center [271, 148] width 14 height 17
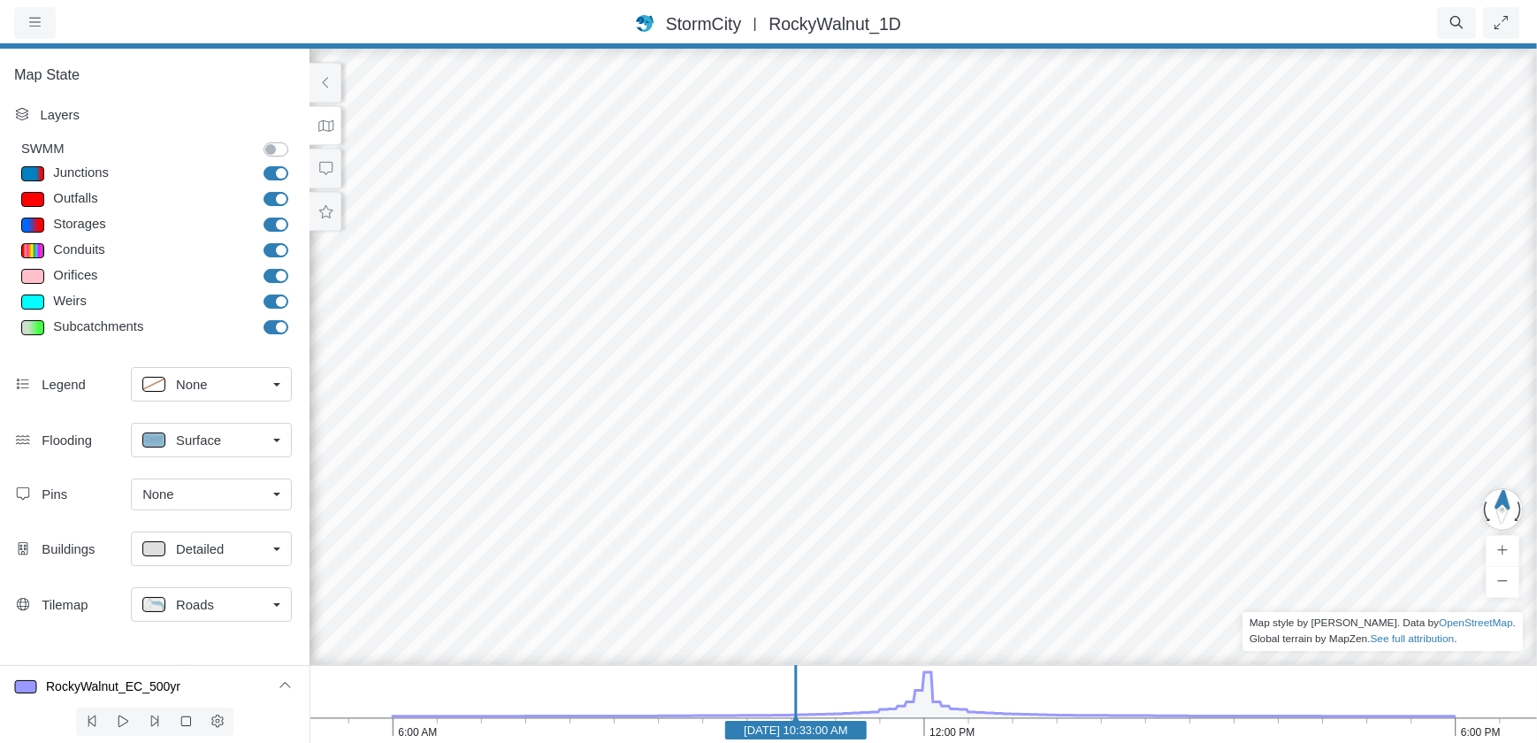
click at [295, 140] on label "SWMM" at bounding box center [295, 140] width 0 height 0
click at [278, 149] on input "SWMM" at bounding box center [271, 148] width 14 height 17
checkbox input "true"
click at [295, 164] on label "Junctions" at bounding box center [295, 164] width 0 height 0
click at [278, 177] on input "Junctions" at bounding box center [271, 172] width 14 height 17
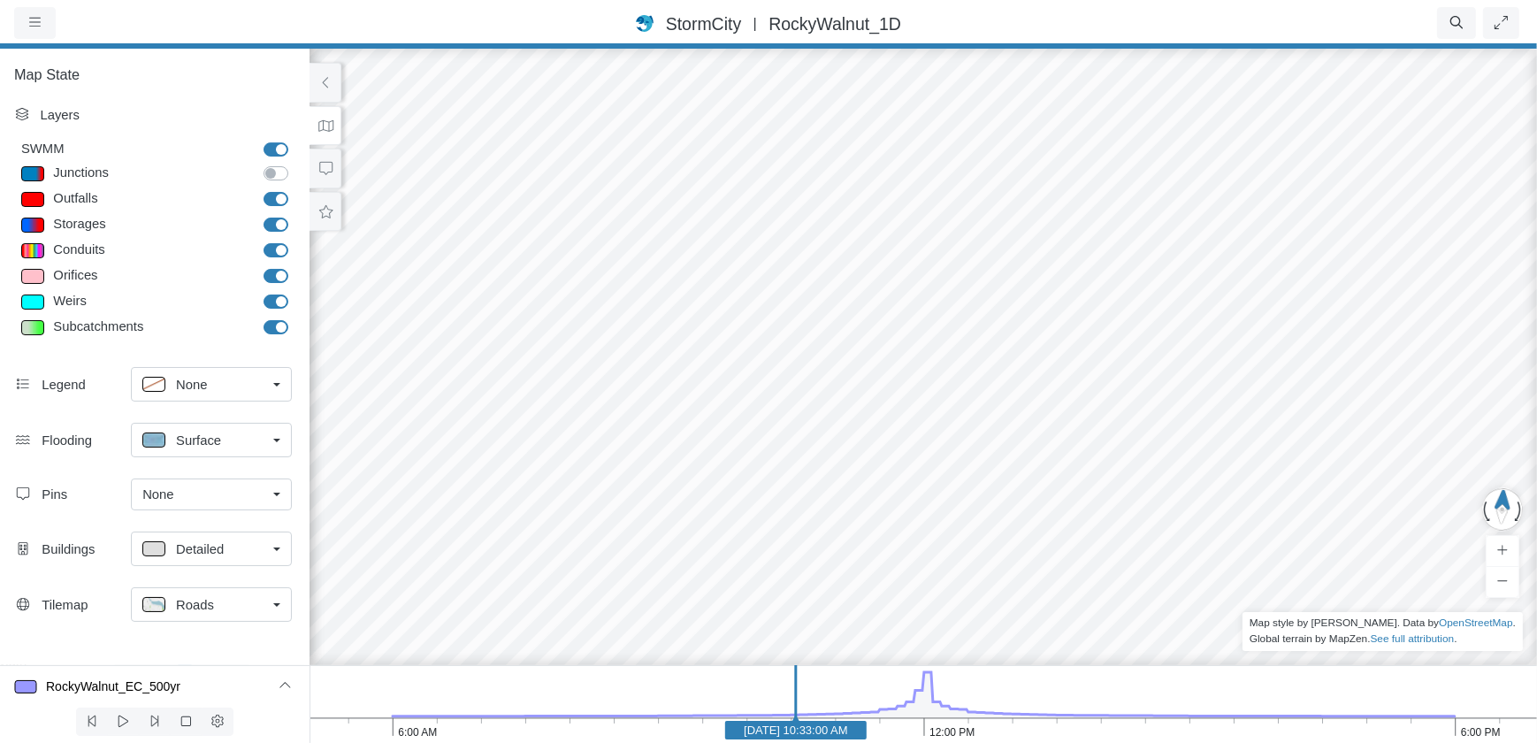
click at [295, 164] on label "Junctions" at bounding box center [295, 164] width 0 height 0
click at [278, 177] on input "Junctions" at bounding box center [271, 172] width 14 height 17
checkbox input "true"
click at [295, 189] on label "Outfalls" at bounding box center [295, 189] width 0 height 0
click at [278, 203] on input "Outfalls" at bounding box center [271, 197] width 14 height 17
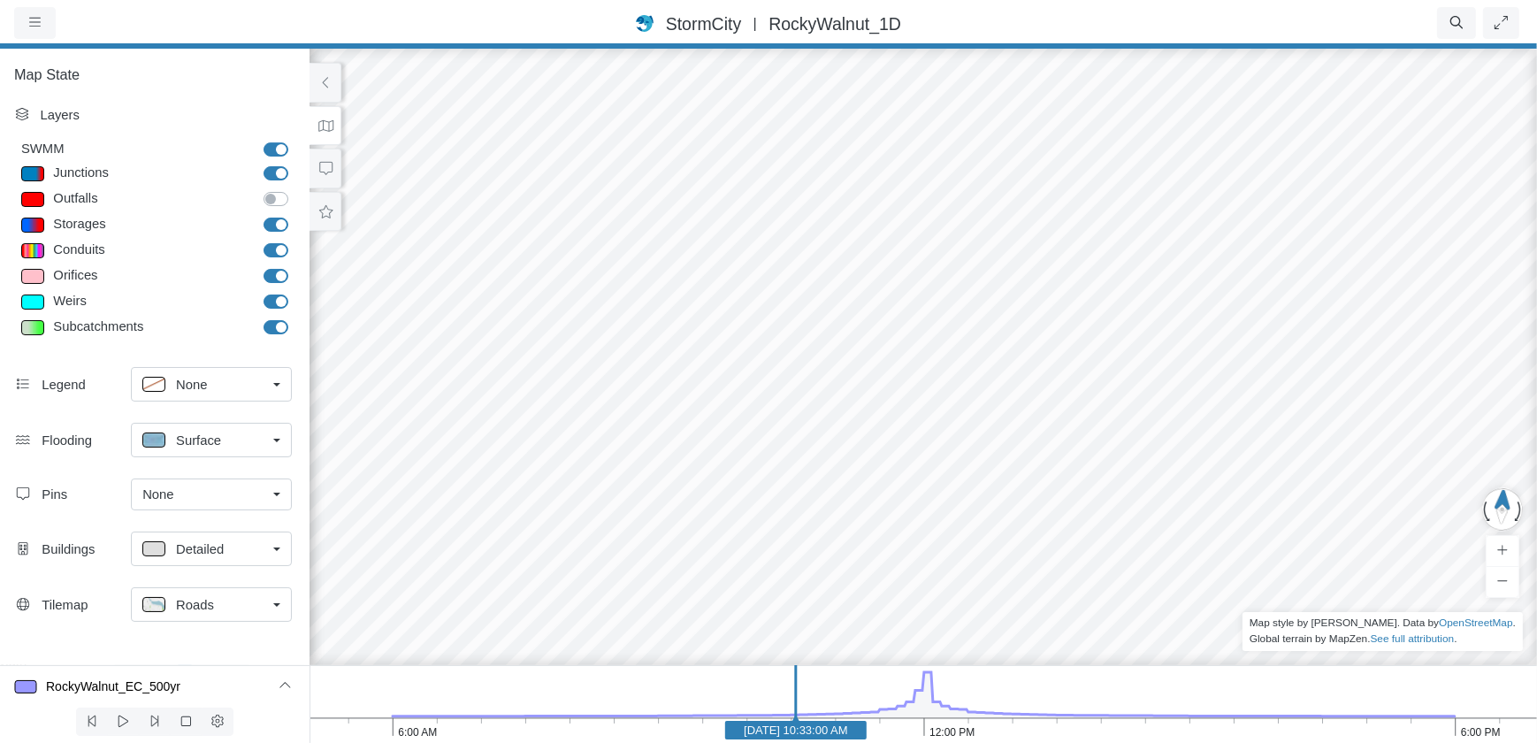
click at [295, 189] on label "Outfalls" at bounding box center [295, 189] width 0 height 0
click at [278, 204] on input "Outfalls" at bounding box center [271, 197] width 14 height 17
checkbox input "true"
click at [295, 215] on label "Storages" at bounding box center [295, 215] width 0 height 0
click at [278, 226] on input "Storages" at bounding box center [271, 223] width 14 height 17
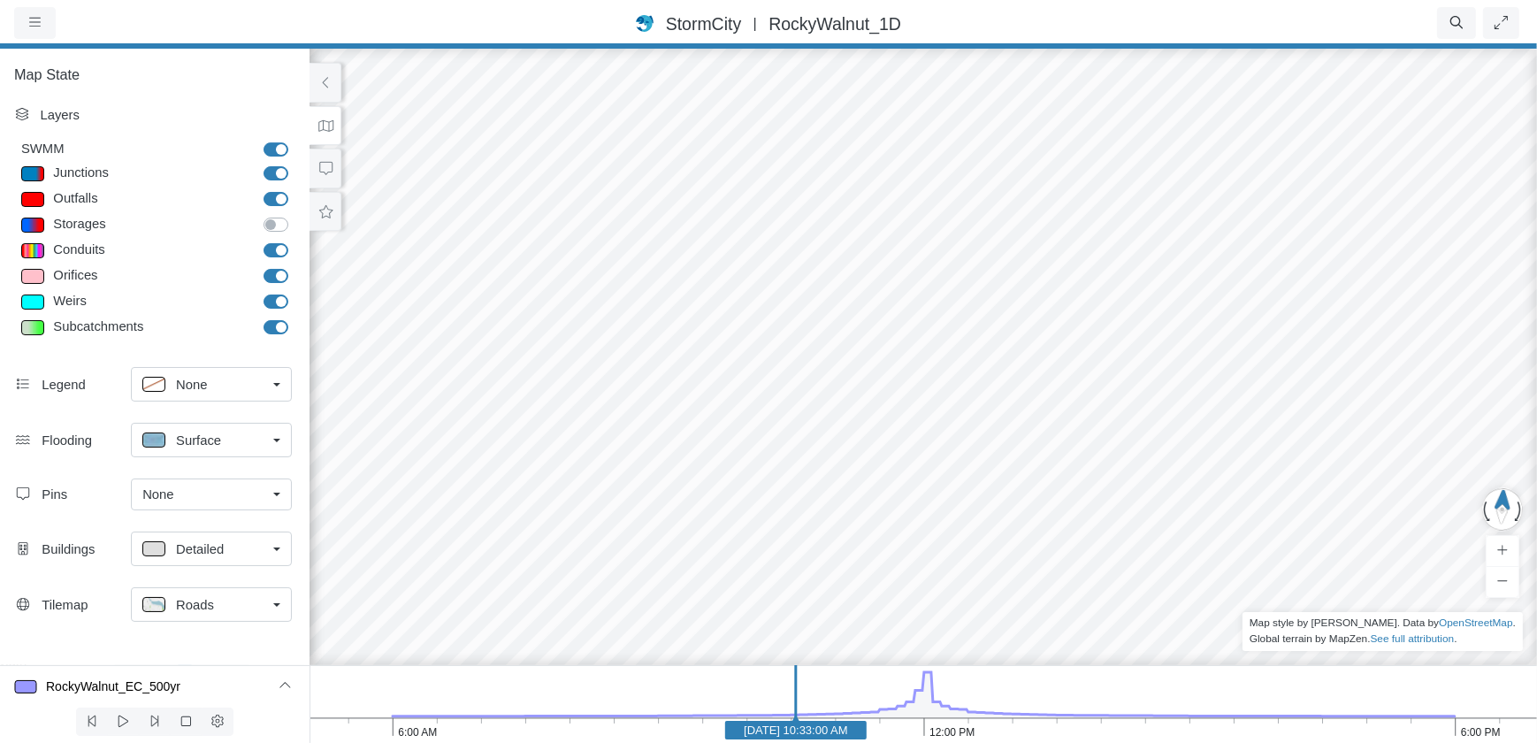
click at [295, 215] on label "Storages" at bounding box center [295, 215] width 0 height 0
click at [278, 229] on input "Storages" at bounding box center [271, 223] width 14 height 17
checkbox input "true"
click at [295, 241] on label "Conduits" at bounding box center [295, 241] width 0 height 0
click at [278, 246] on input "Conduits" at bounding box center [271, 249] width 14 height 17
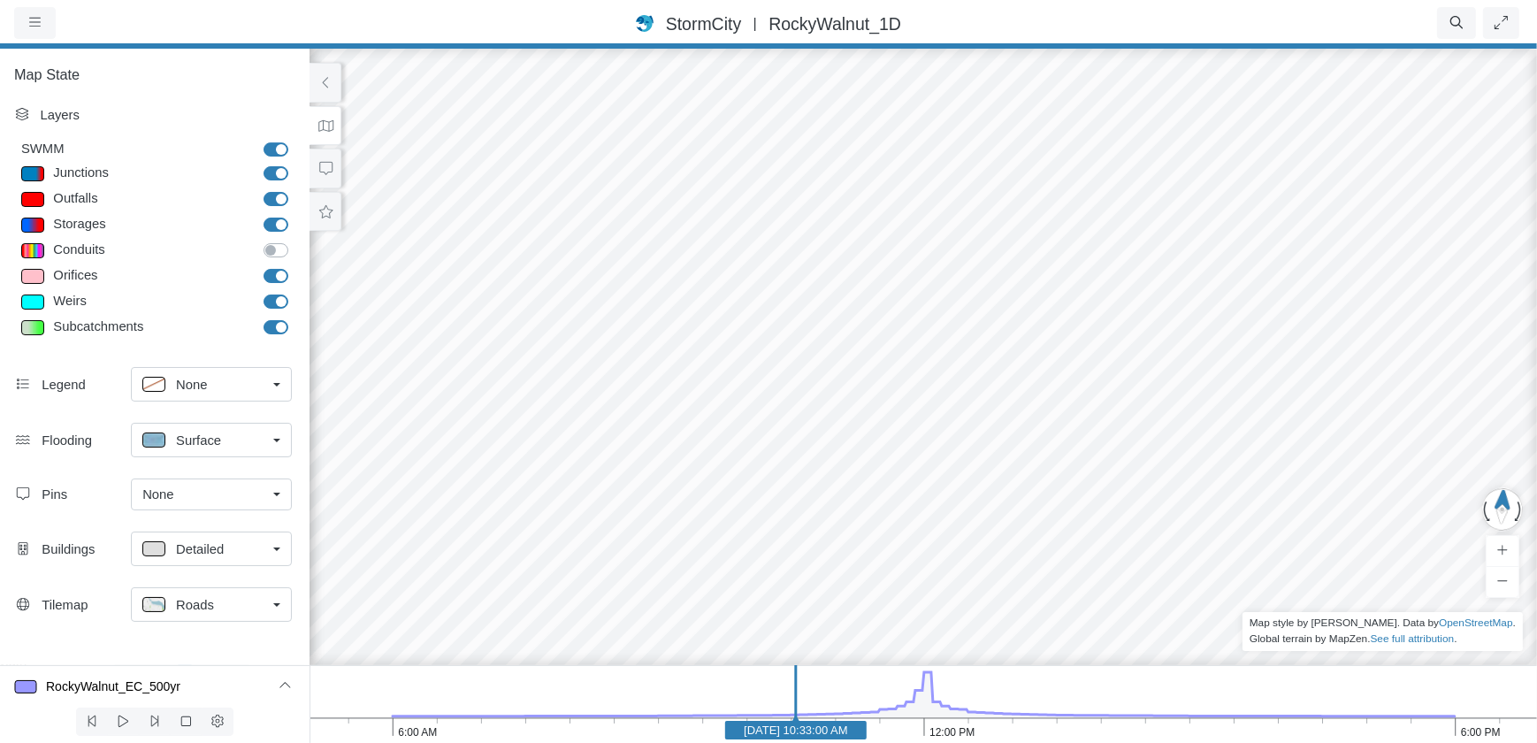
click at [295, 241] on label "Conduits" at bounding box center [295, 241] width 0 height 0
click at [278, 246] on input "Conduits" at bounding box center [271, 249] width 14 height 17
checkbox input "true"
drag, startPoint x: 278, startPoint y: 246, endPoint x: 277, endPoint y: 277, distance: 31.0
click at [295, 266] on label "Orifices" at bounding box center [295, 266] width 0 height 0
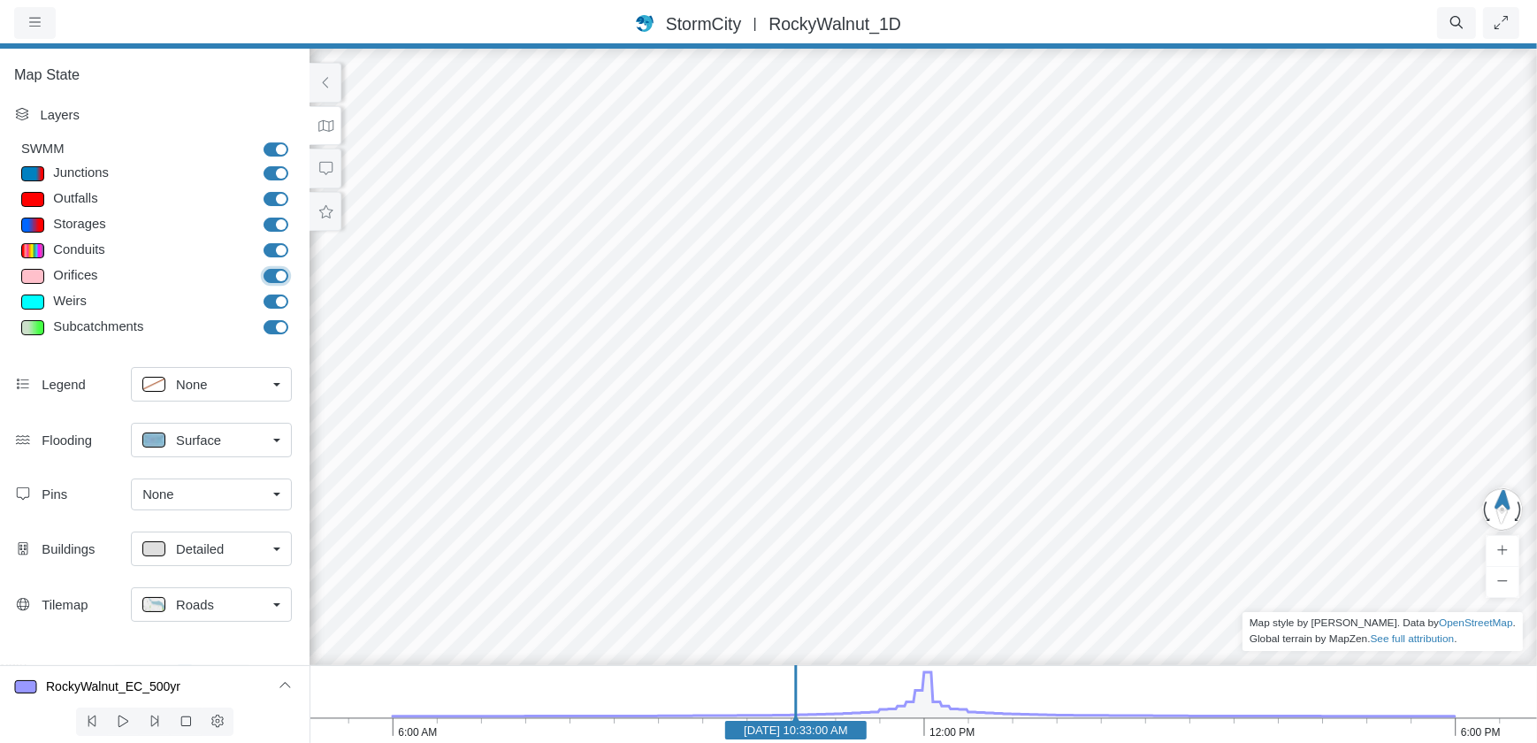
click at [277, 277] on input "Orifices" at bounding box center [271, 274] width 14 height 17
click at [295, 266] on label "Orifices" at bounding box center [295, 266] width 0 height 0
click at [277, 277] on input "Orifices" at bounding box center [271, 274] width 14 height 17
checkbox input "true"
drag, startPoint x: 277, startPoint y: 277, endPoint x: 274, endPoint y: 301, distance: 24.0
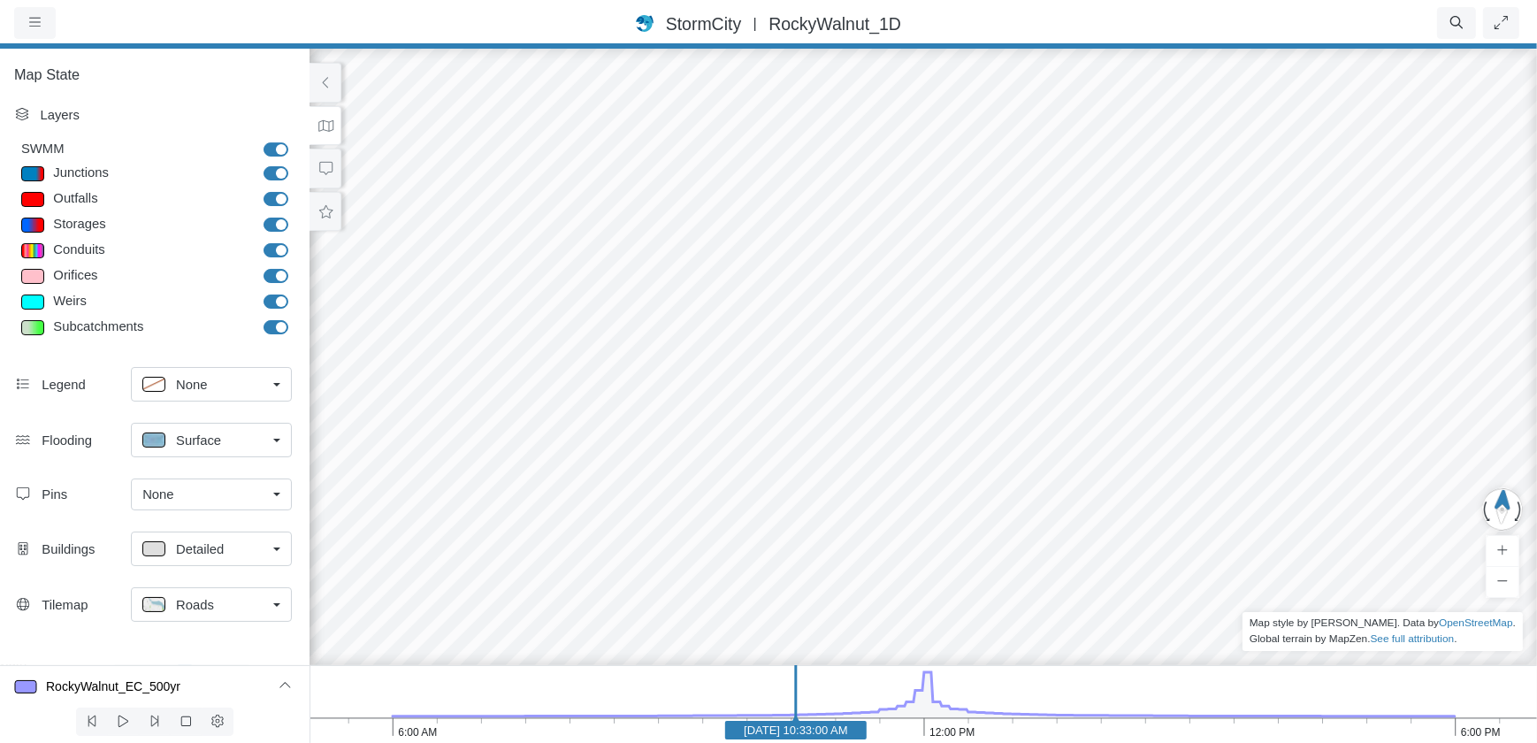
click at [295, 292] on label "Weirs" at bounding box center [295, 292] width 0 height 0
click at [274, 296] on input "Weirs" at bounding box center [271, 300] width 14 height 17
click at [295, 292] on label "Weirs" at bounding box center [295, 292] width 0 height 0
click at [274, 304] on input "Weirs" at bounding box center [271, 300] width 14 height 17
checkbox input "true"
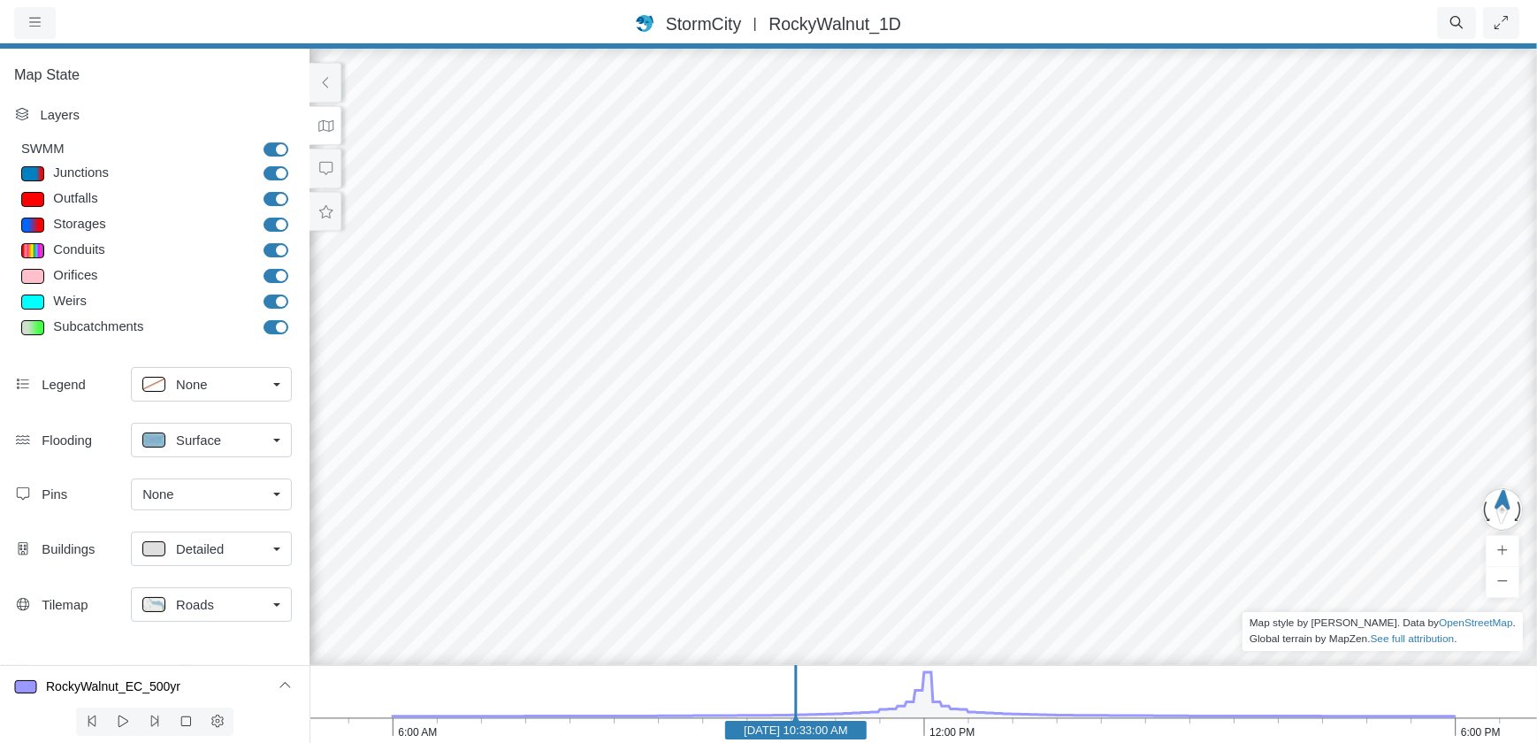
click at [295, 318] on label "Subcatchments" at bounding box center [295, 318] width 0 height 0
click at [277, 324] on input "Subcatchments" at bounding box center [271, 326] width 14 height 17
click at [295, 318] on label "Subcatchments" at bounding box center [295, 318] width 0 height 0
click at [277, 324] on input "Subcatchments" at bounding box center [271, 326] width 14 height 17
click at [295, 318] on label "Subcatchments" at bounding box center [295, 318] width 0 height 0
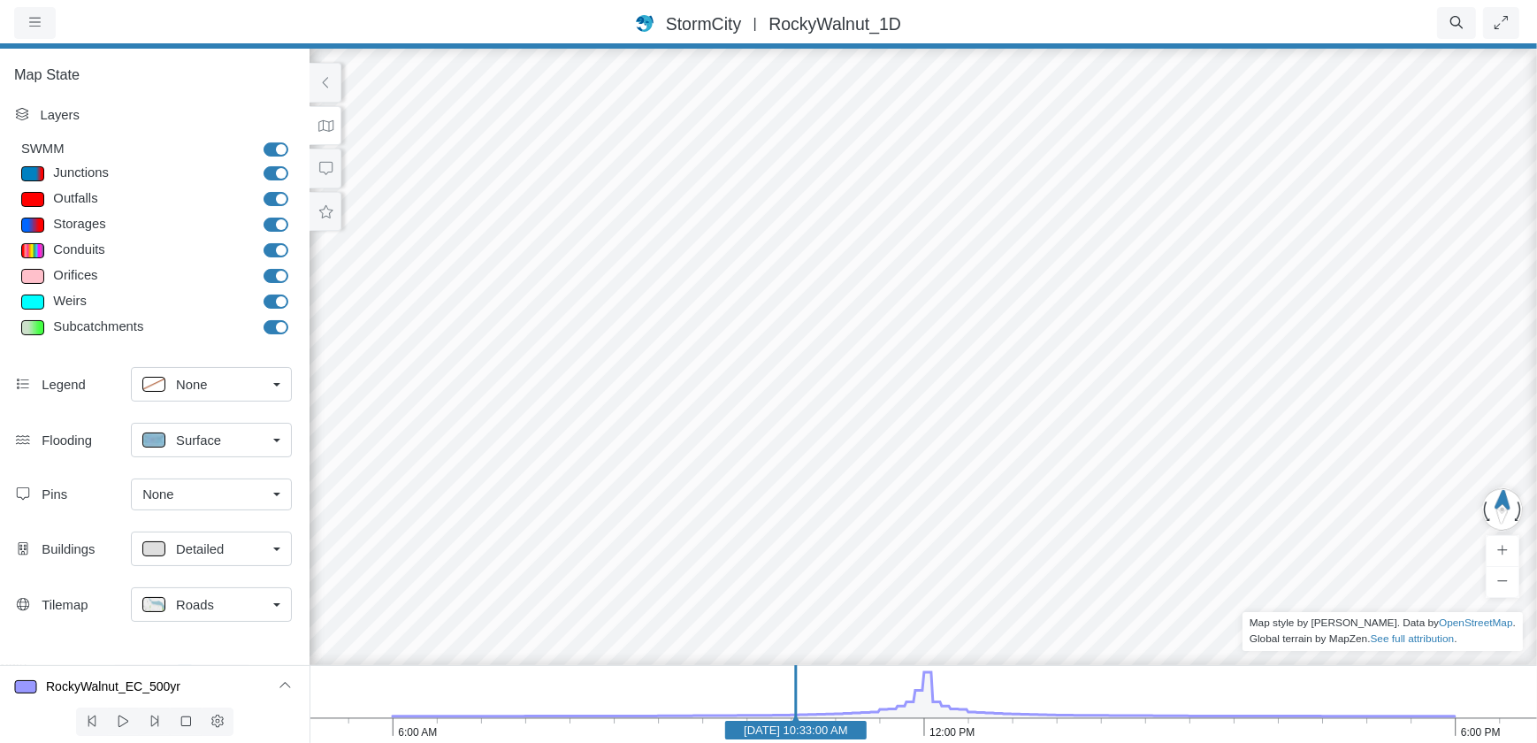
click at [278, 325] on input "Subcatchments" at bounding box center [271, 326] width 14 height 17
checkbox input "false"
drag, startPoint x: 278, startPoint y: 325, endPoint x: 589, endPoint y: 231, distance: 325.1
click at [589, 231] on div "Entity or function does not exist in this scenario. Why? Why does the rendering…" at bounding box center [768, 394] width 1537 height 698
drag, startPoint x: 792, startPoint y: 324, endPoint x: 792, endPoint y: 368, distance: 44.2
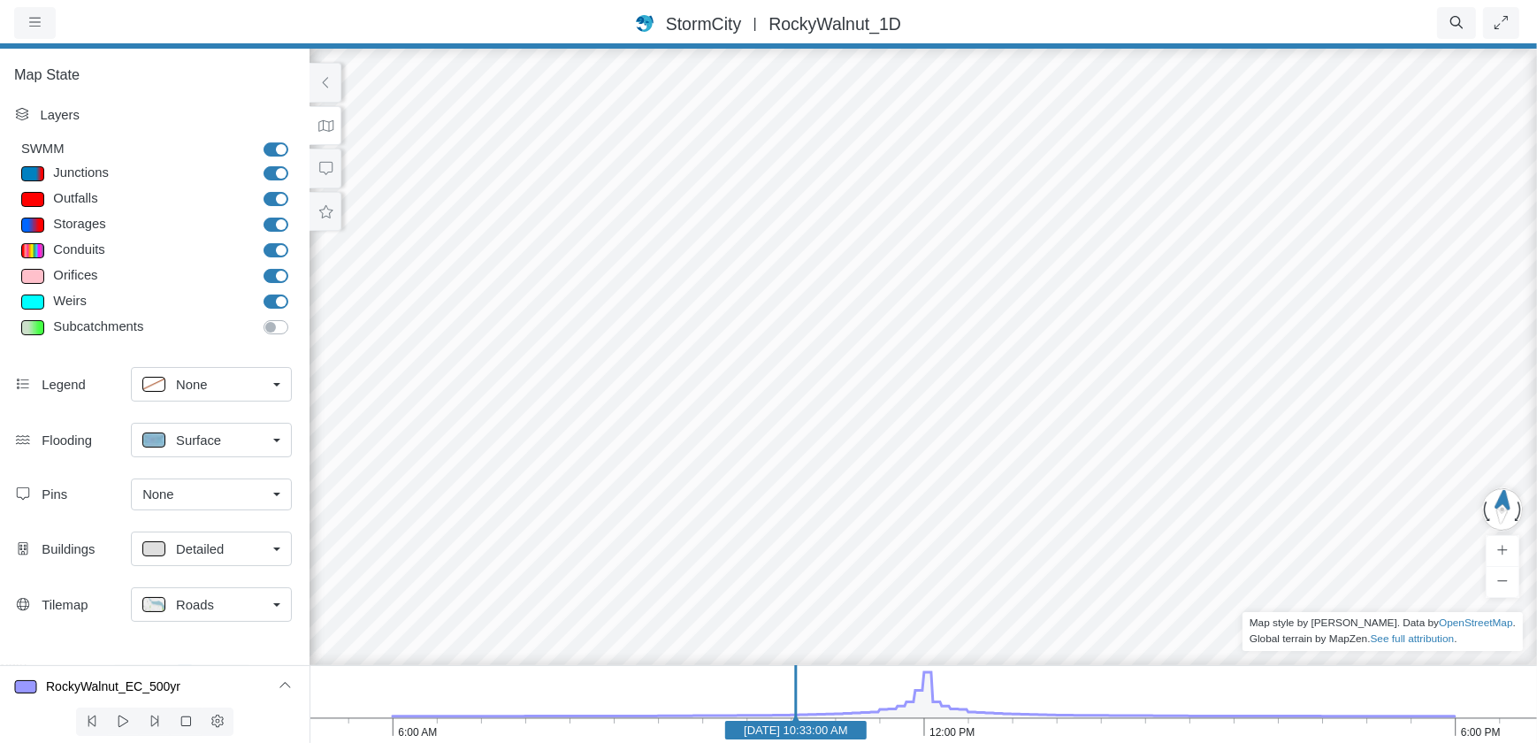
drag, startPoint x: 685, startPoint y: 260, endPoint x: 628, endPoint y: 209, distance: 76.4
drag, startPoint x: 578, startPoint y: 247, endPoint x: 622, endPoint y: 283, distance: 56.5
click at [622, 283] on div "Entity or function does not exist in this scenario. Why? Why does the rendering…" at bounding box center [768, 394] width 1537 height 698
